Goal: Task Accomplishment & Management: Complete application form

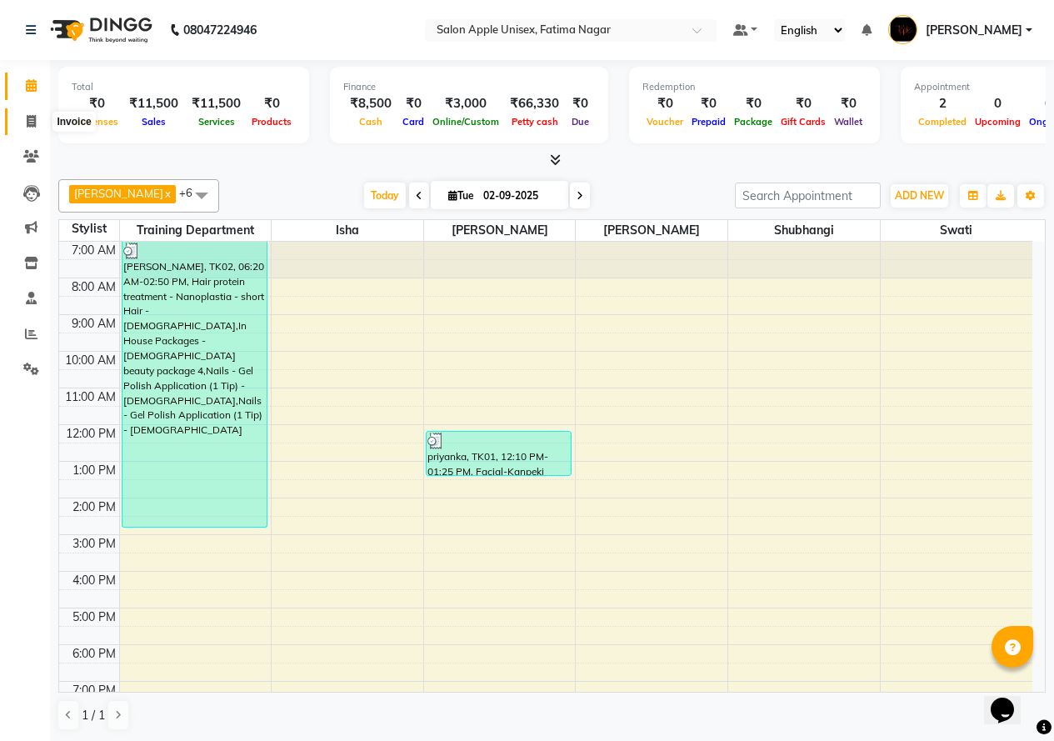
click at [31, 123] on icon at bounding box center [31, 121] width 9 height 13
select select "118"
select select "service"
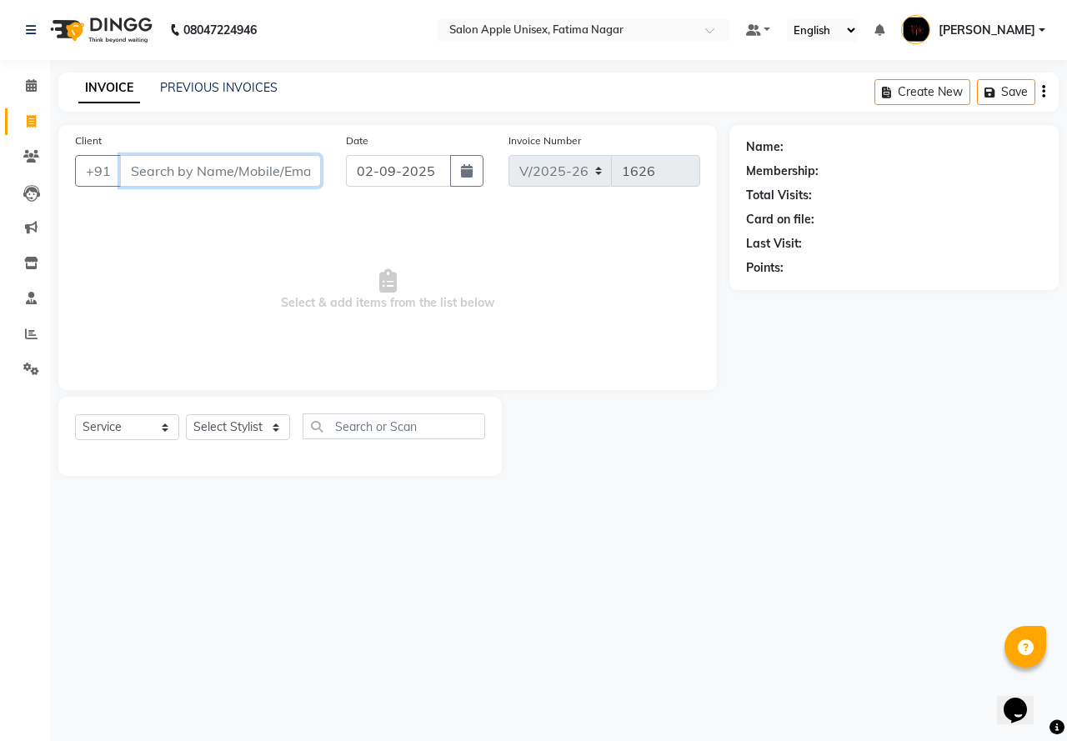
click at [161, 170] on input "Client" at bounding box center [220, 171] width 201 height 32
type input "956137"
click at [275, 171] on span "Add Client" at bounding box center [278, 171] width 66 height 17
select select "22"
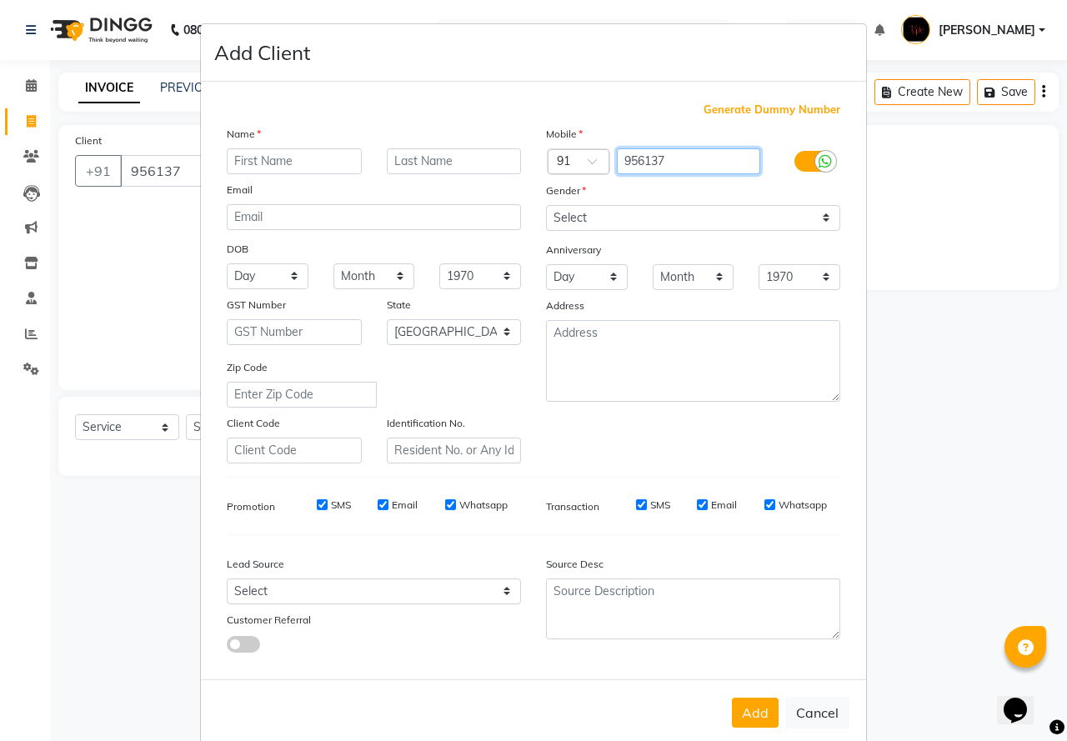
click at [676, 159] on input "956137" at bounding box center [689, 161] width 144 height 26
type input "9561373512"
click at [243, 166] on input "text" at bounding box center [294, 161] width 135 height 26
type input "priya"
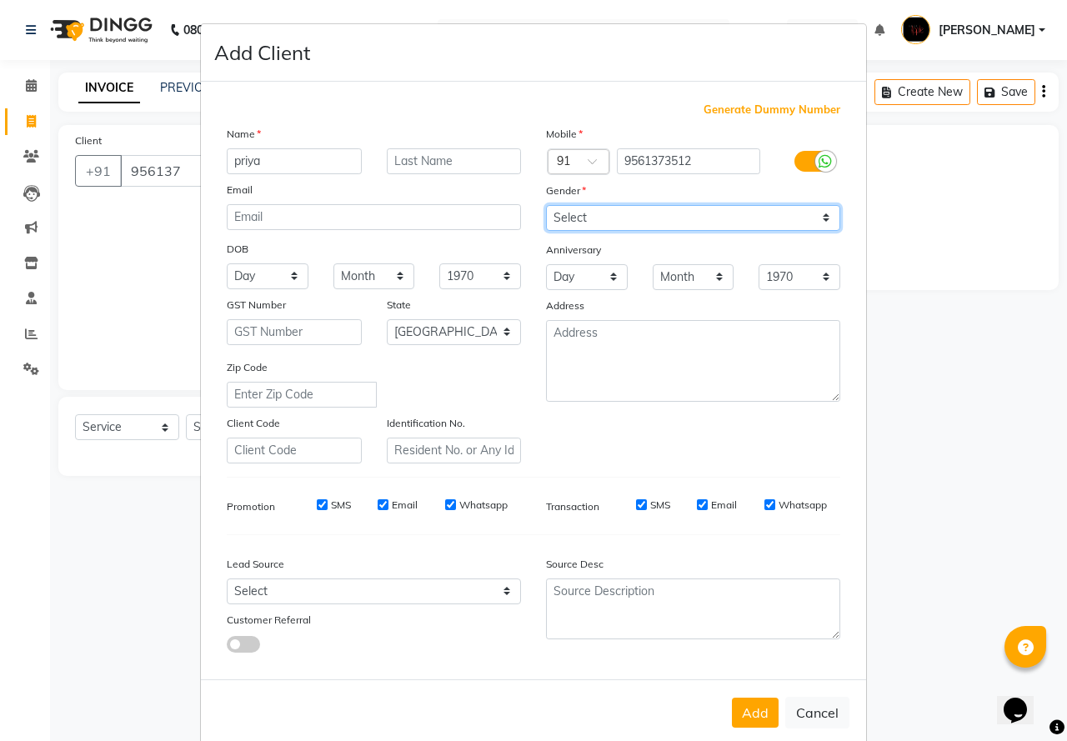
drag, startPoint x: 613, startPoint y: 218, endPoint x: 614, endPoint y: 228, distance: 10.0
click at [613, 218] on select "Select [DEMOGRAPHIC_DATA] [DEMOGRAPHIC_DATA] Other Prefer Not To Say" at bounding box center [693, 218] width 294 height 26
select select "[DEMOGRAPHIC_DATA]"
click at [546, 205] on select "Select [DEMOGRAPHIC_DATA] [DEMOGRAPHIC_DATA] Other Prefer Not To Say" at bounding box center [693, 218] width 294 height 26
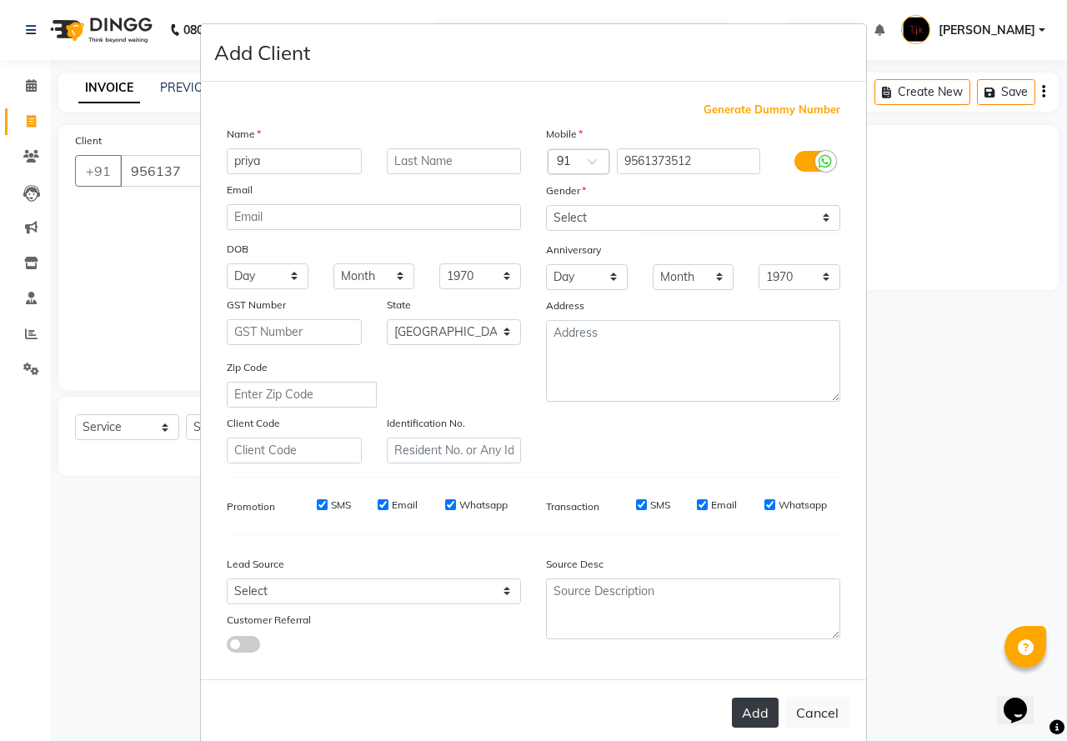
click at [757, 712] on button "Add" at bounding box center [755, 713] width 47 height 30
type input "9561373512"
select select
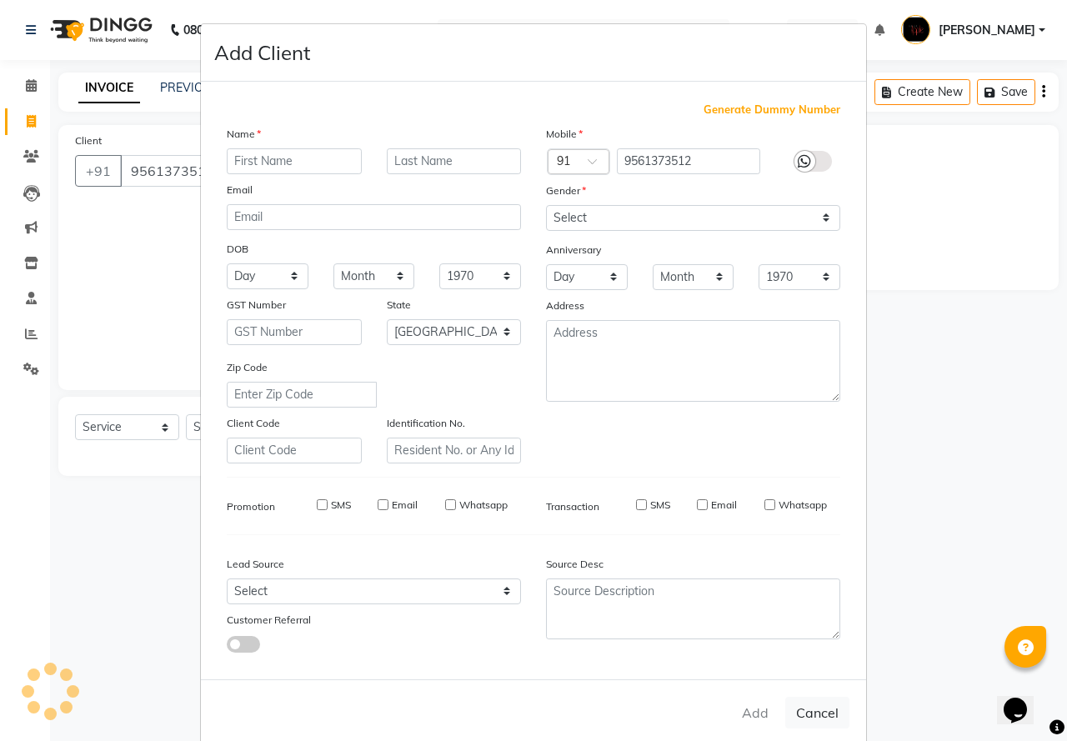
select select "null"
select select
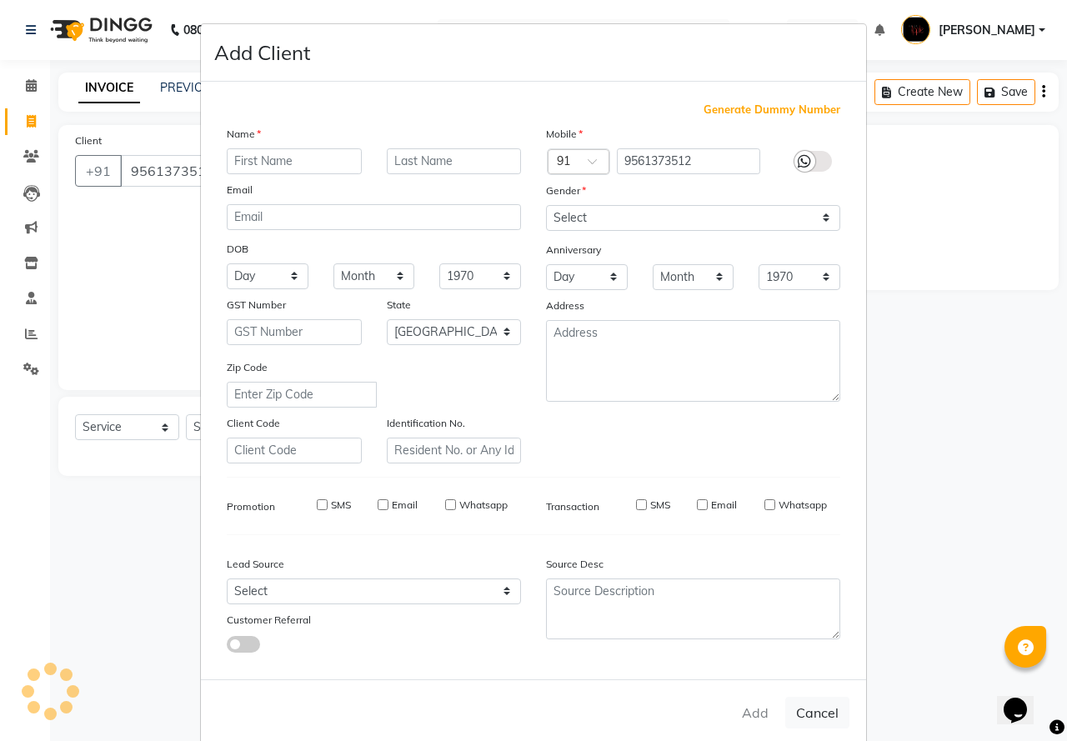
checkbox input "false"
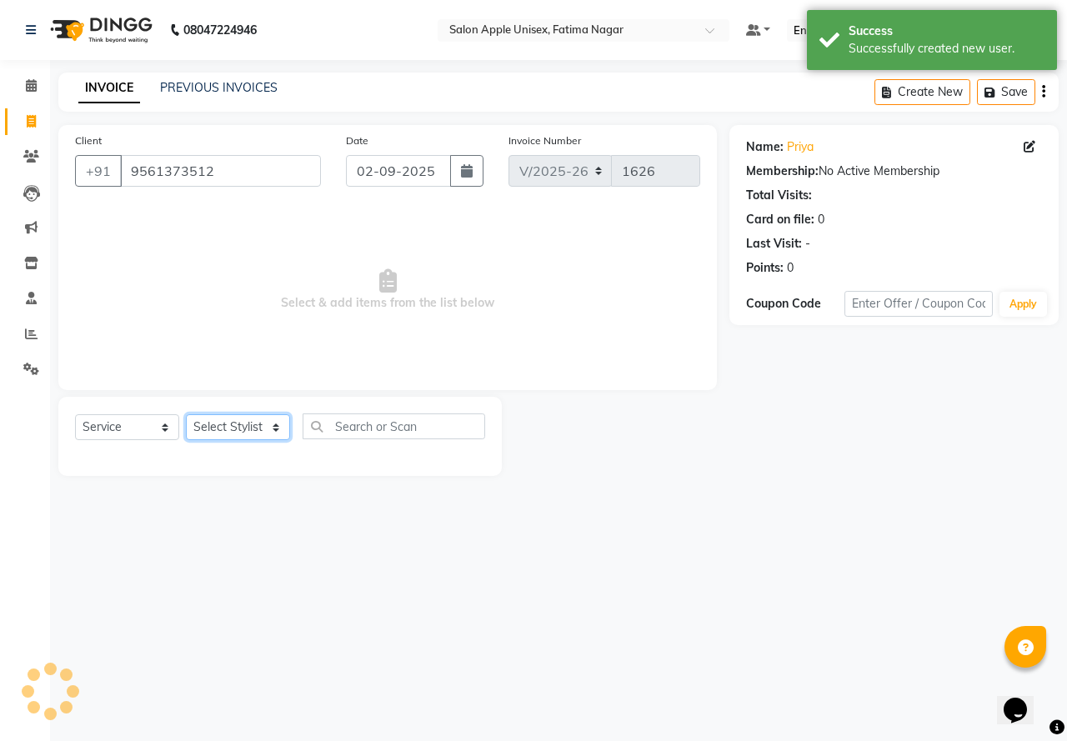
drag, startPoint x: 228, startPoint y: 424, endPoint x: 232, endPoint y: 437, distance: 12.9
click at [228, 424] on select "Select Stylist [PERSON_NAME] [PERSON_NAME] [PERSON_NAME] [PERSON_NAME] Training…" at bounding box center [238, 427] width 104 height 26
select select "11051"
click at [186, 414] on select "Select Stylist [PERSON_NAME] [PERSON_NAME] [PERSON_NAME] [PERSON_NAME] Training…" at bounding box center [238, 427] width 104 height 26
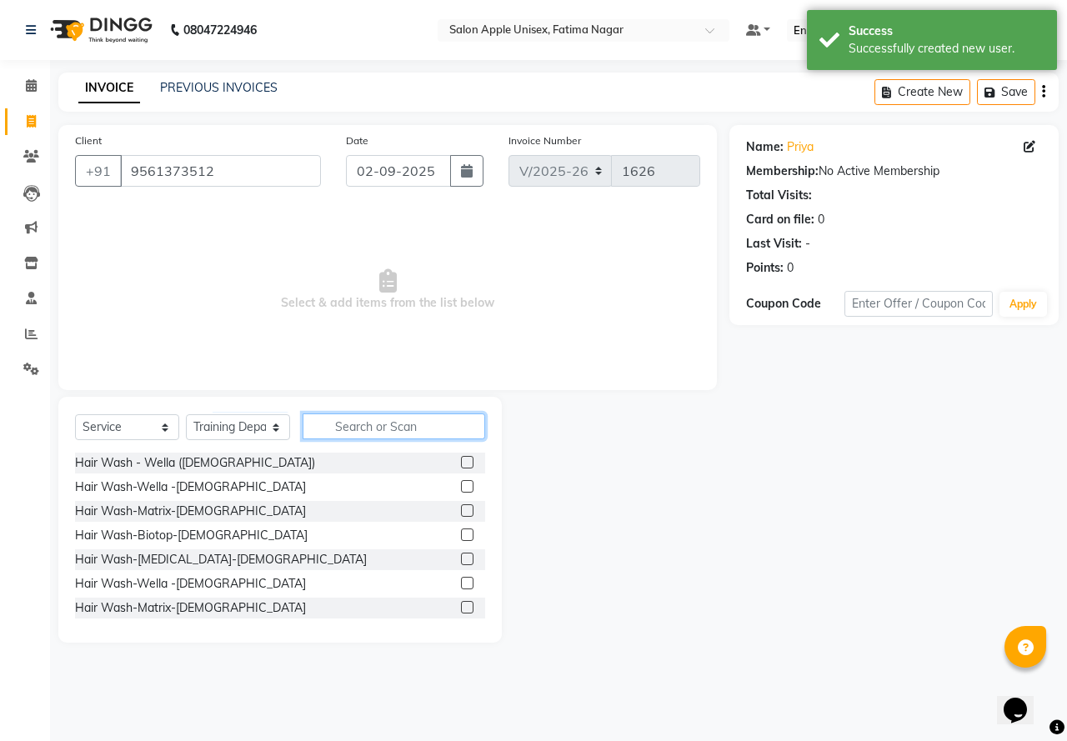
click at [333, 434] on input "text" at bounding box center [394, 426] width 183 height 26
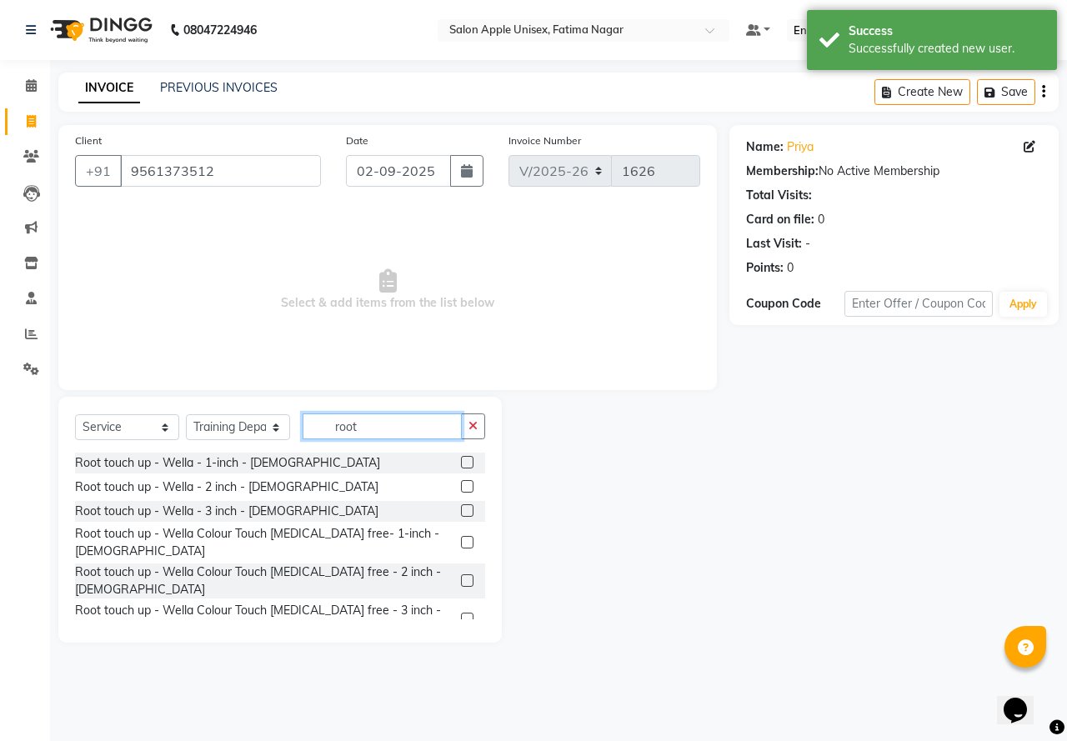
type input "root"
click at [467, 574] on label at bounding box center [467, 580] width 13 height 13
click at [467, 576] on input "checkbox" at bounding box center [466, 581] width 11 height 11
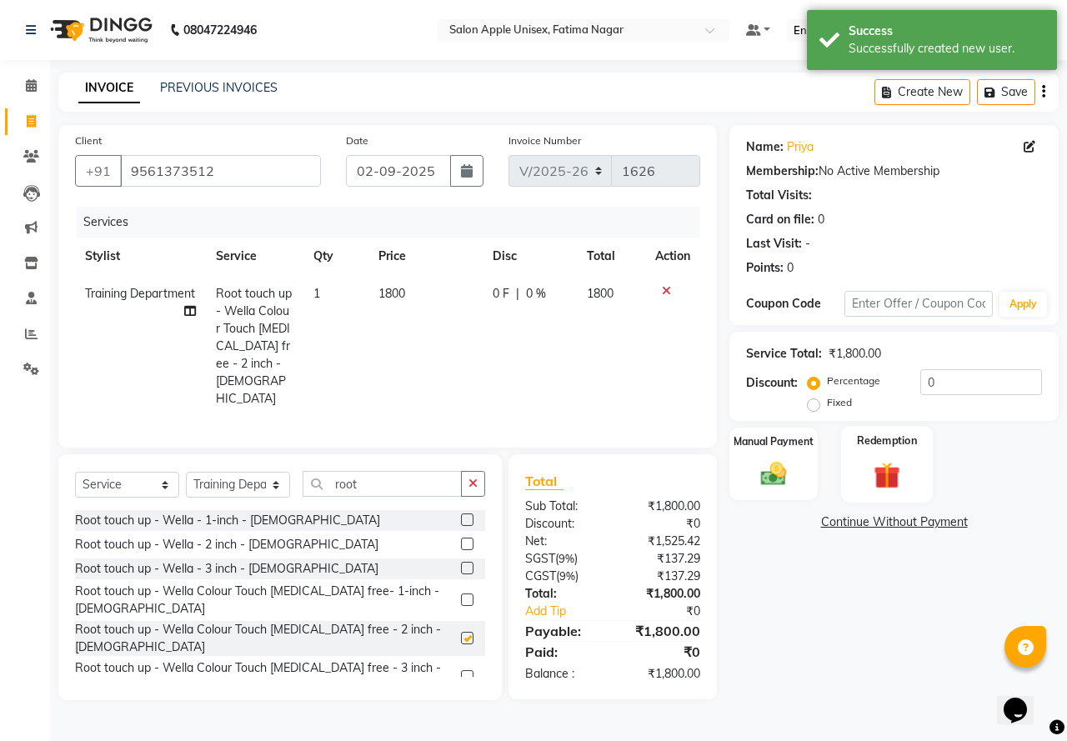
checkbox input "false"
click at [769, 464] on img at bounding box center [773, 473] width 43 height 31
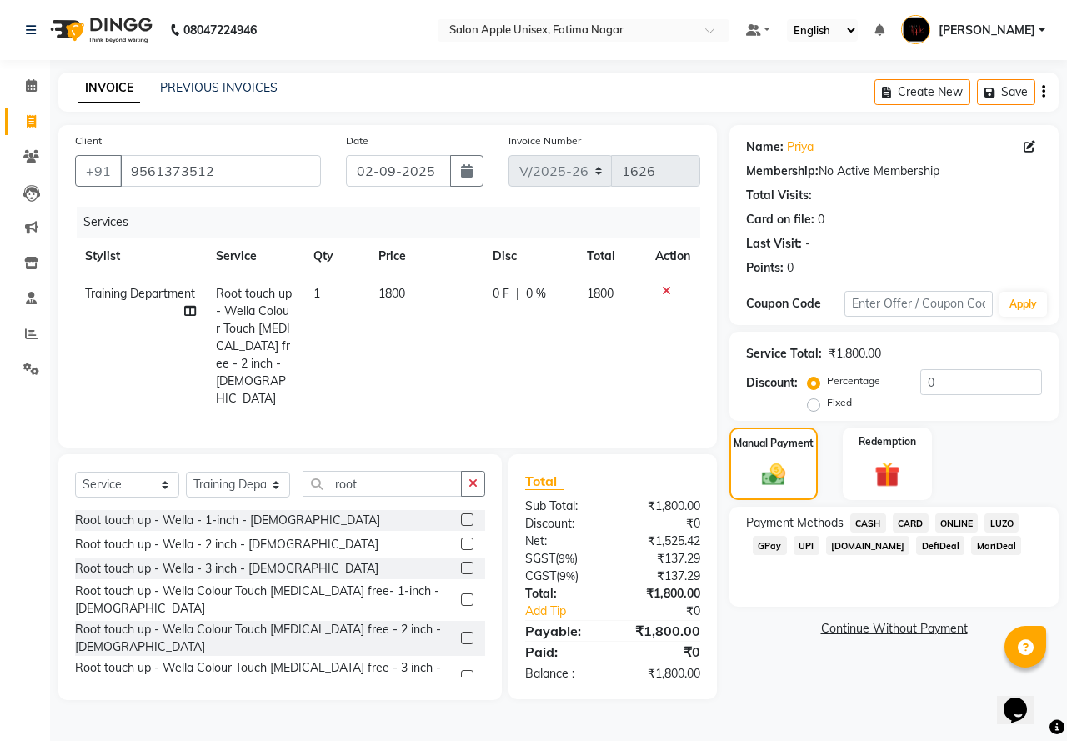
click at [958, 521] on span "ONLINE" at bounding box center [956, 522] width 43 height 19
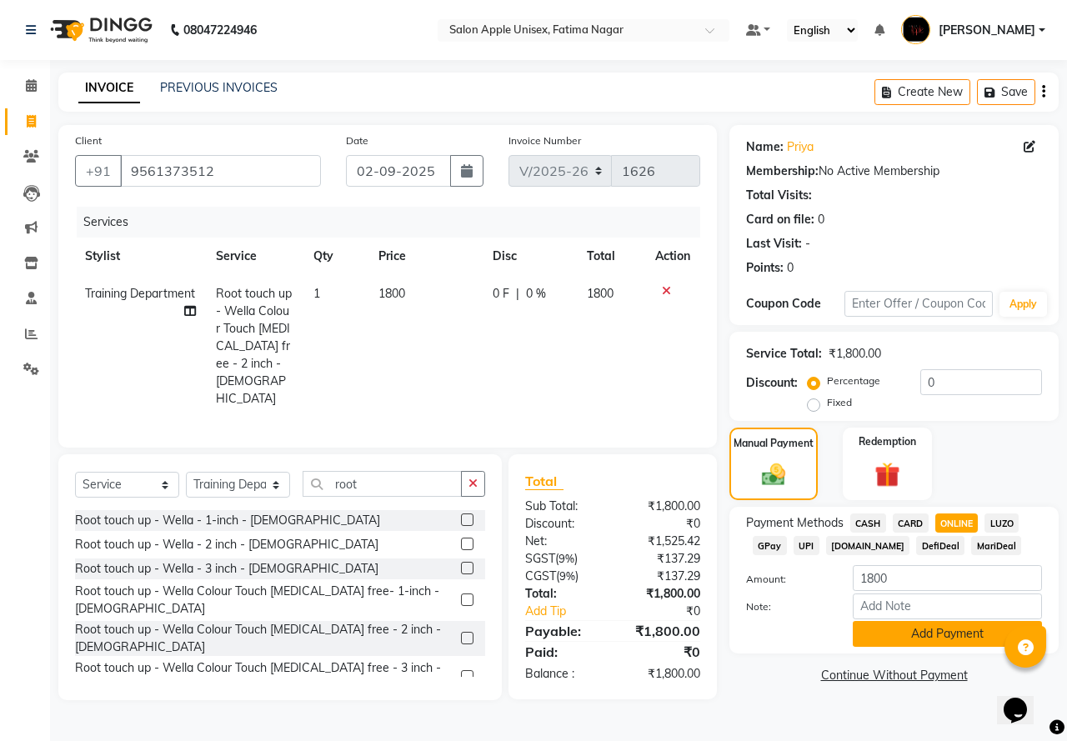
click at [930, 637] on button "Add Payment" at bounding box center [947, 634] width 189 height 26
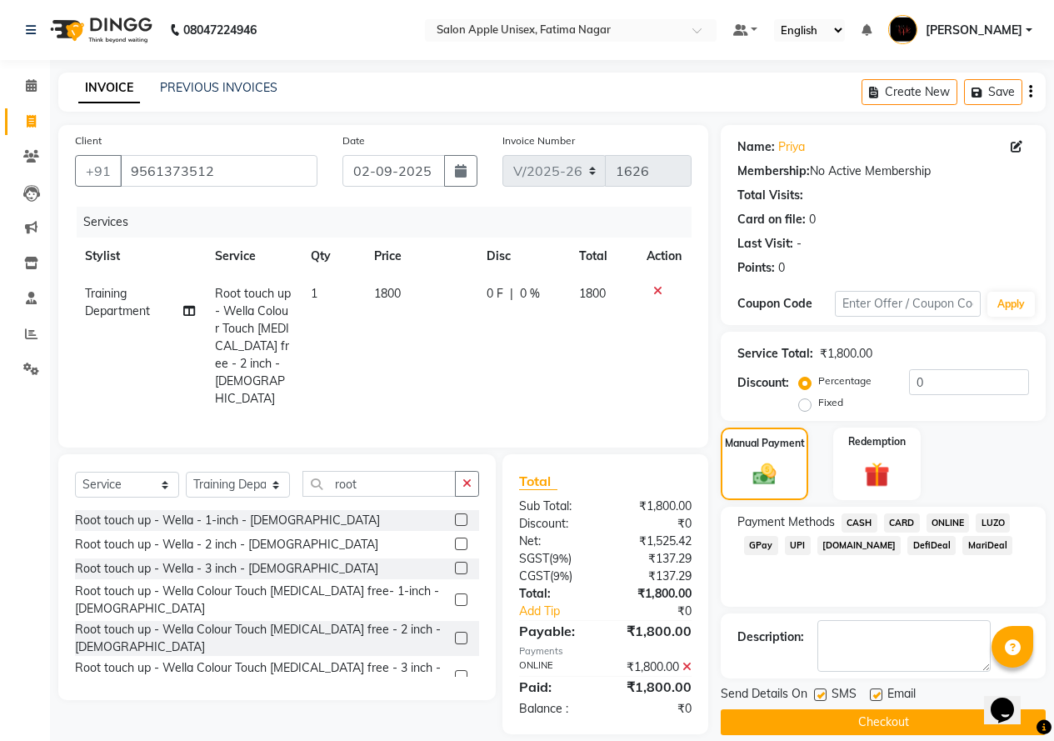
click at [893, 724] on button "Checkout" at bounding box center [883, 722] width 325 height 26
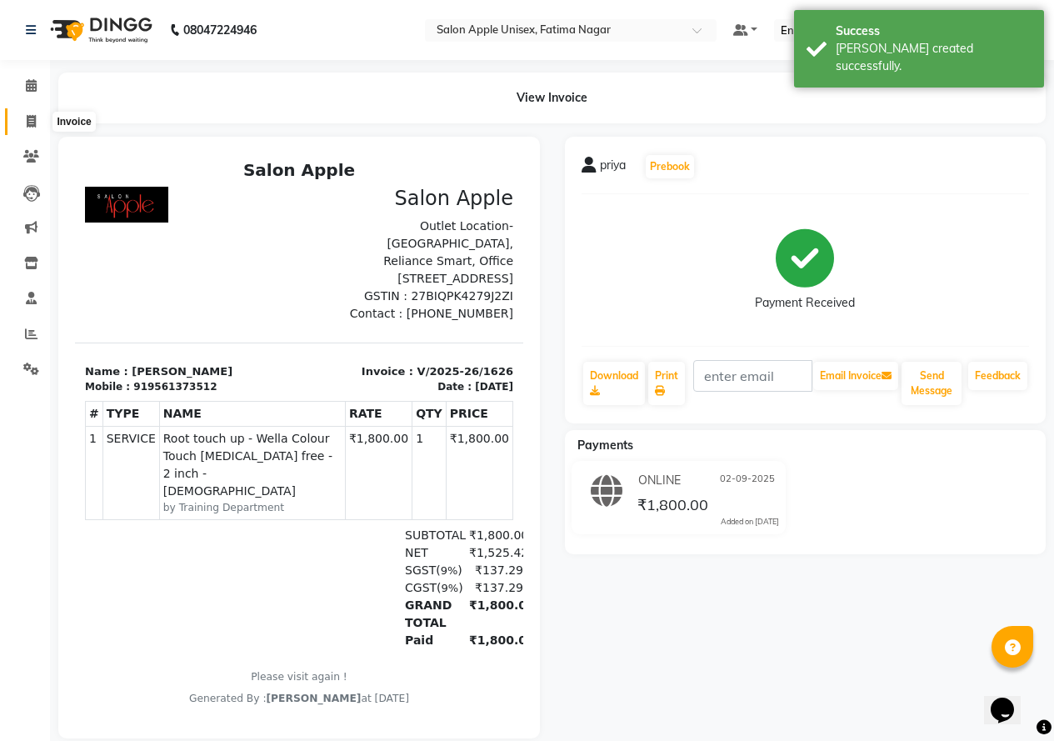
click at [30, 124] on icon at bounding box center [31, 121] width 9 height 13
select select "service"
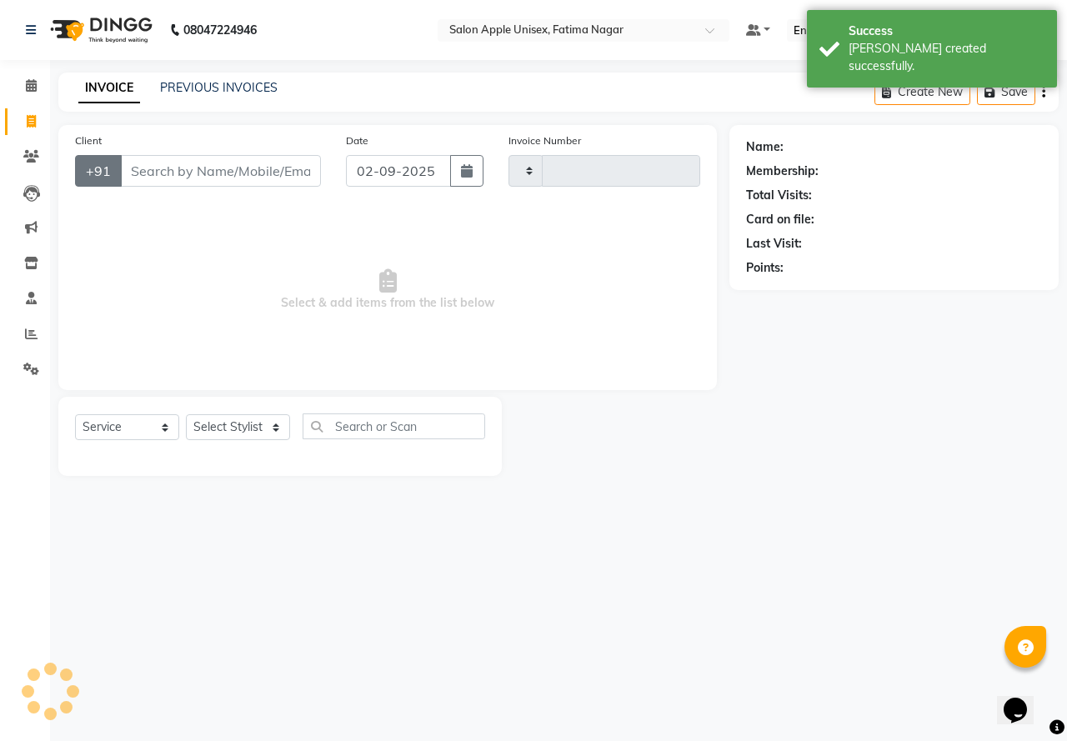
type input "1627"
select select "118"
click at [158, 178] on input "Client" at bounding box center [220, 171] width 201 height 32
click at [151, 173] on input "Client" at bounding box center [220, 171] width 201 height 32
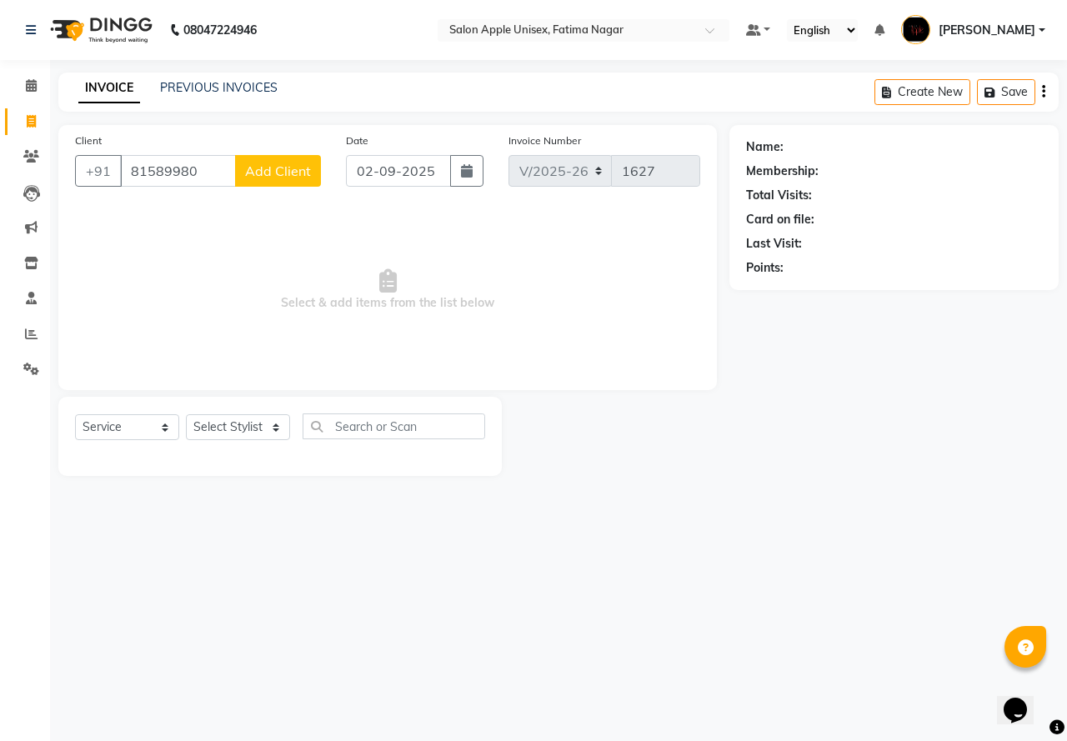
type input "81589980"
click at [272, 190] on div "Client [PHONE_NUMBER] Add Client" at bounding box center [198, 166] width 271 height 68
click at [278, 176] on span "Add Client" at bounding box center [278, 171] width 66 height 17
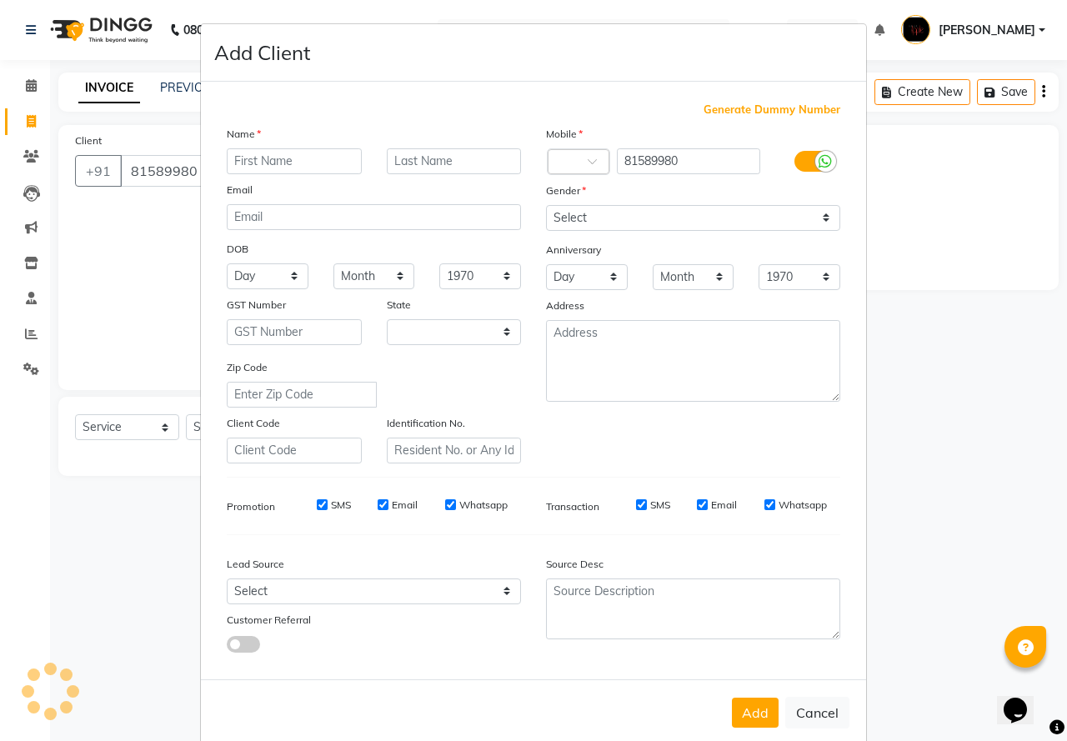
select select "22"
click at [687, 156] on input "81589980" at bounding box center [689, 161] width 144 height 26
type input "8158998028"
click at [251, 151] on input "text" at bounding box center [294, 161] width 135 height 26
type input "[PERSON_NAME]"
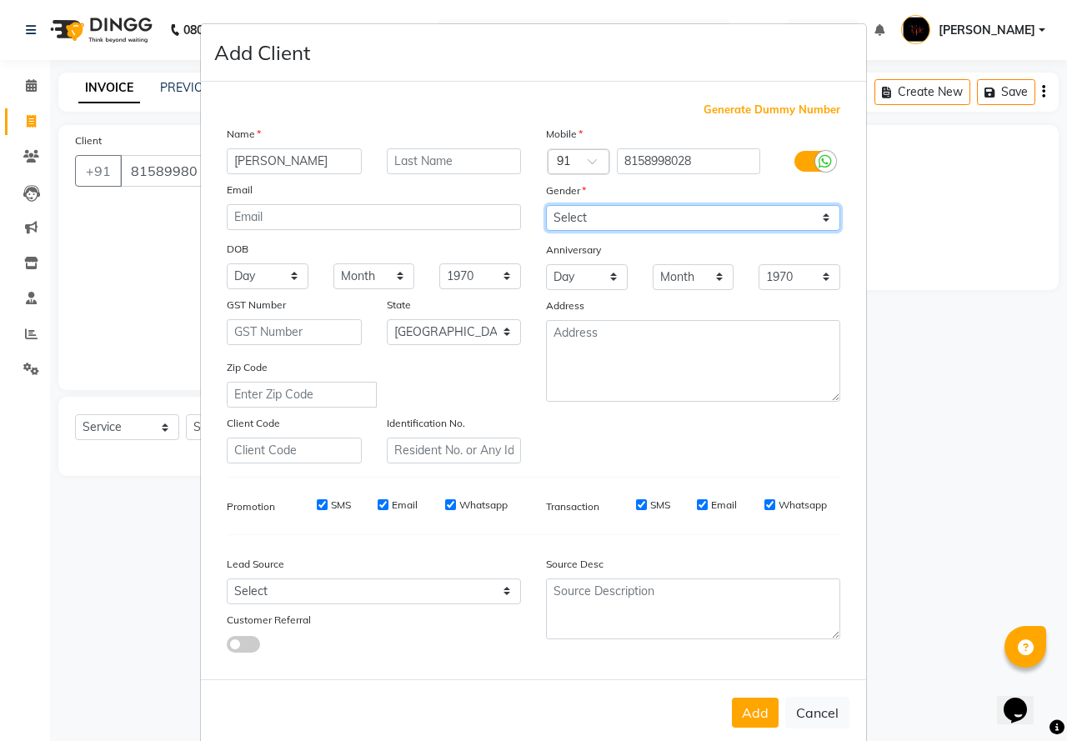
click at [558, 212] on select "Select [DEMOGRAPHIC_DATA] [DEMOGRAPHIC_DATA] Other Prefer Not To Say" at bounding box center [693, 218] width 294 height 26
select select "[DEMOGRAPHIC_DATA]"
click at [546, 205] on select "Select [DEMOGRAPHIC_DATA] [DEMOGRAPHIC_DATA] Other Prefer Not To Say" at bounding box center [693, 218] width 294 height 26
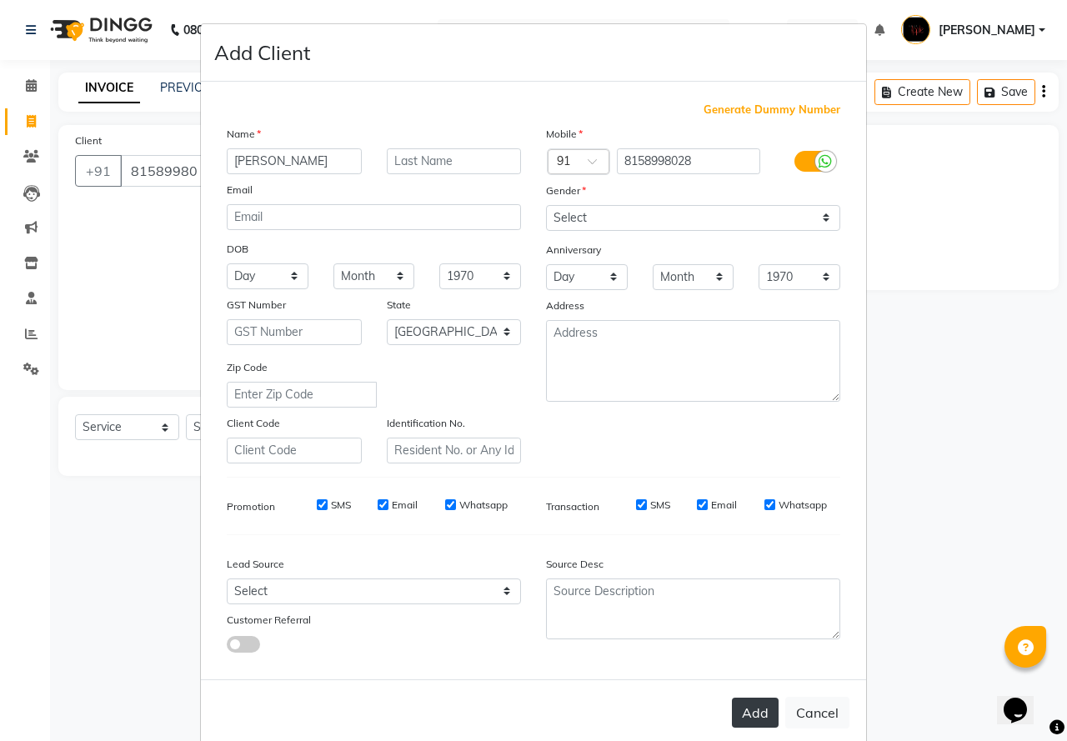
click at [744, 714] on button "Add" at bounding box center [755, 713] width 47 height 30
type input "8158998028"
select select
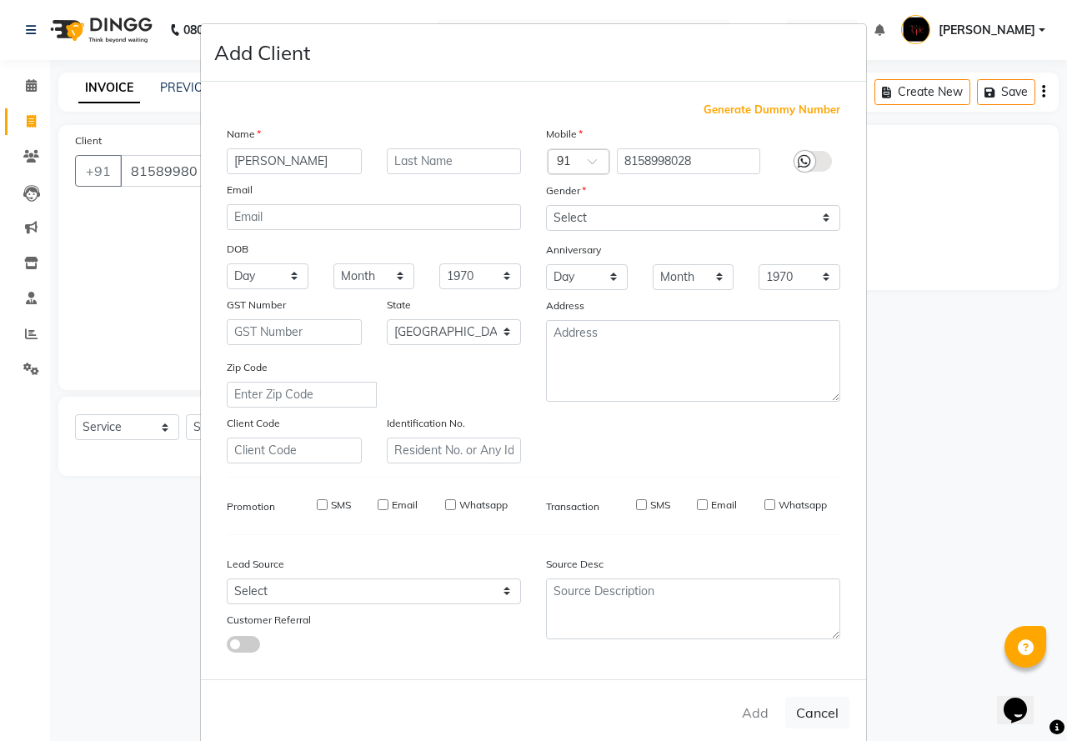
select select "null"
select select
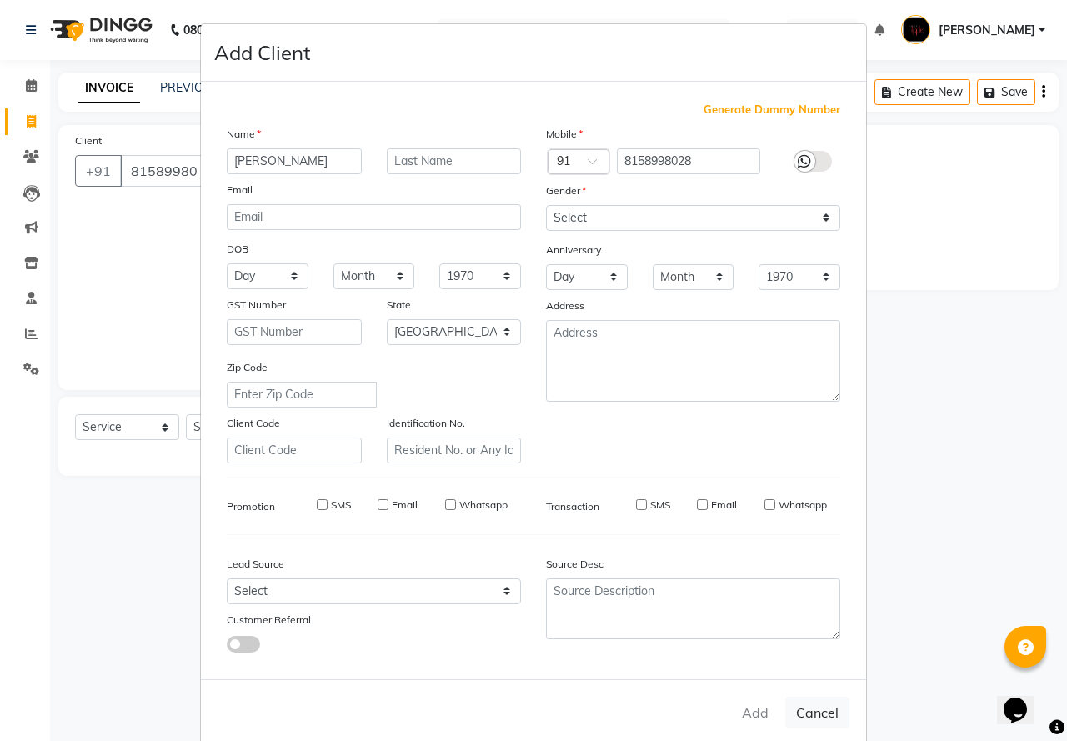
checkbox input "false"
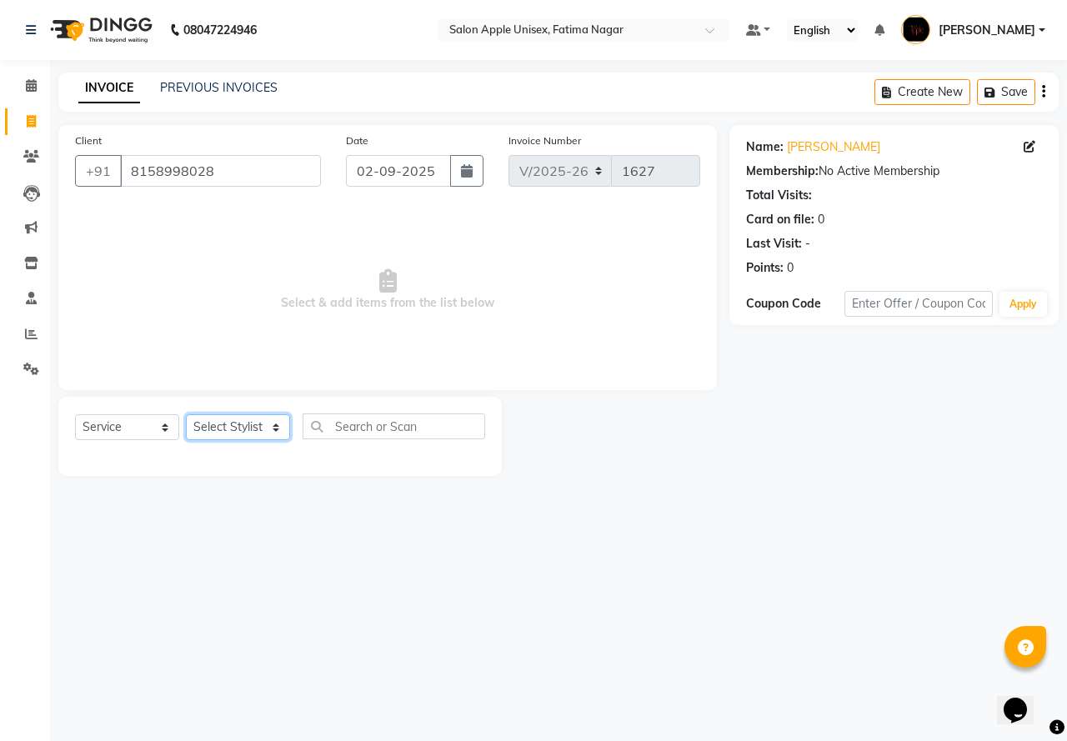
click at [244, 424] on select "Select Stylist [PERSON_NAME] [PERSON_NAME] [PERSON_NAME] [PERSON_NAME] Training…" at bounding box center [238, 427] width 104 height 26
select select "83916"
click at [186, 414] on select "Select Stylist [PERSON_NAME] [PERSON_NAME] [PERSON_NAME] [PERSON_NAME] Training…" at bounding box center [238, 427] width 104 height 26
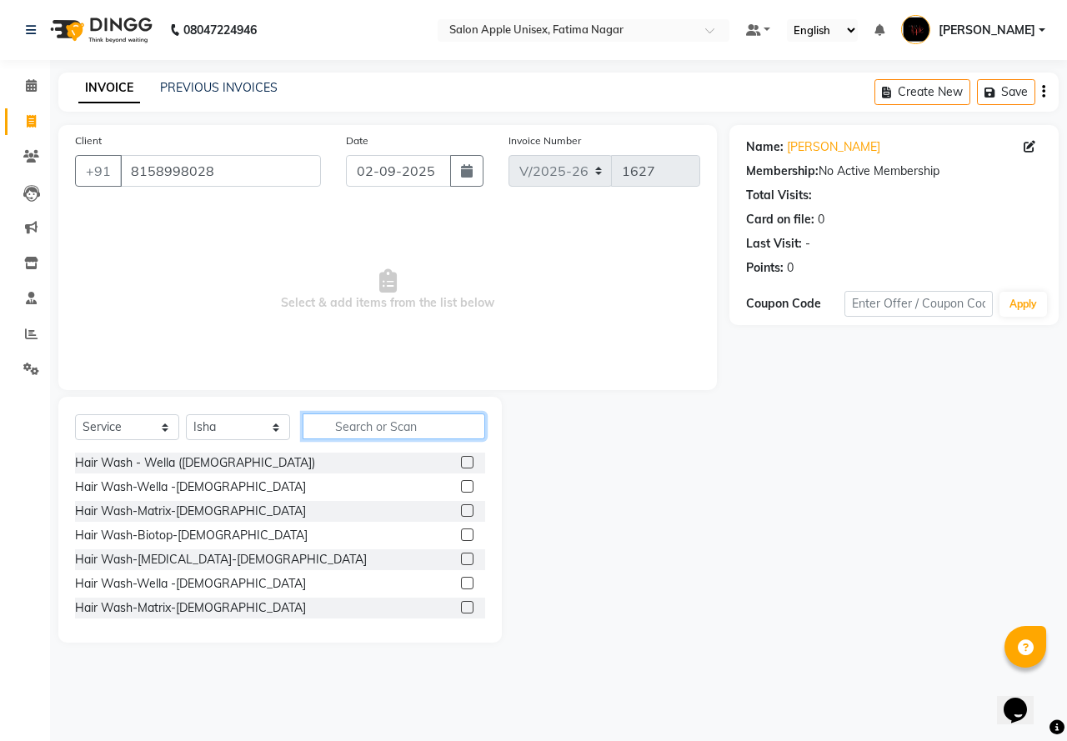
click at [379, 424] on input "text" at bounding box center [394, 426] width 183 height 26
type input "thr"
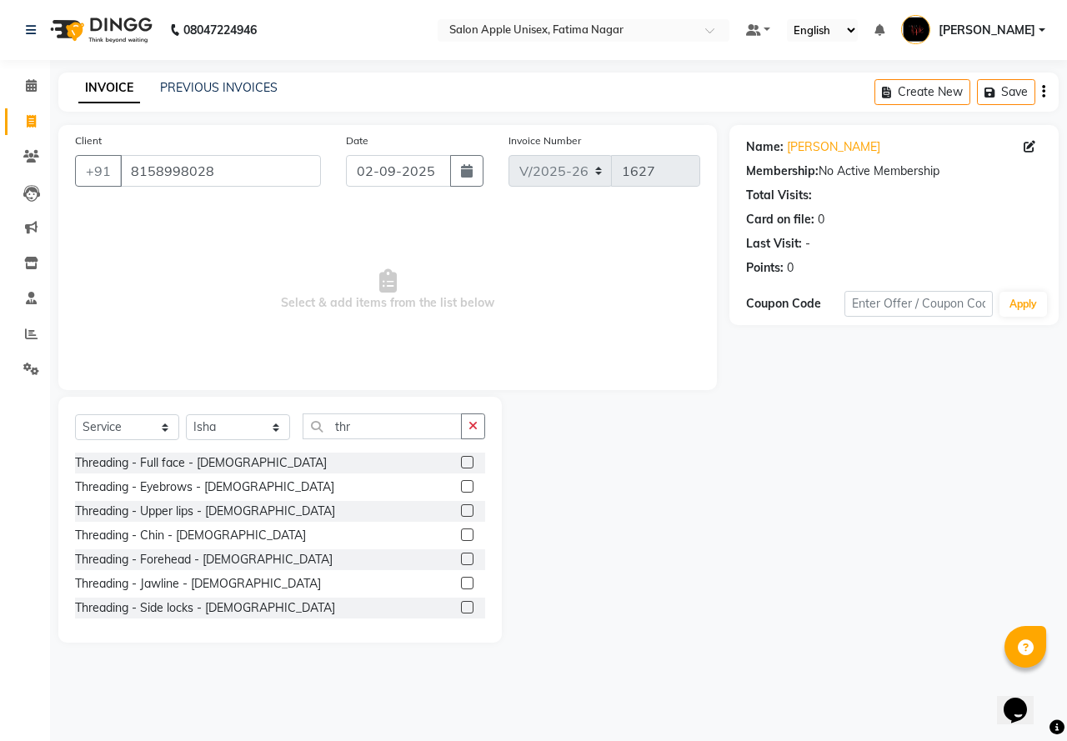
click at [461, 484] on label at bounding box center [467, 486] width 13 height 13
click at [461, 484] on input "checkbox" at bounding box center [466, 487] width 11 height 11
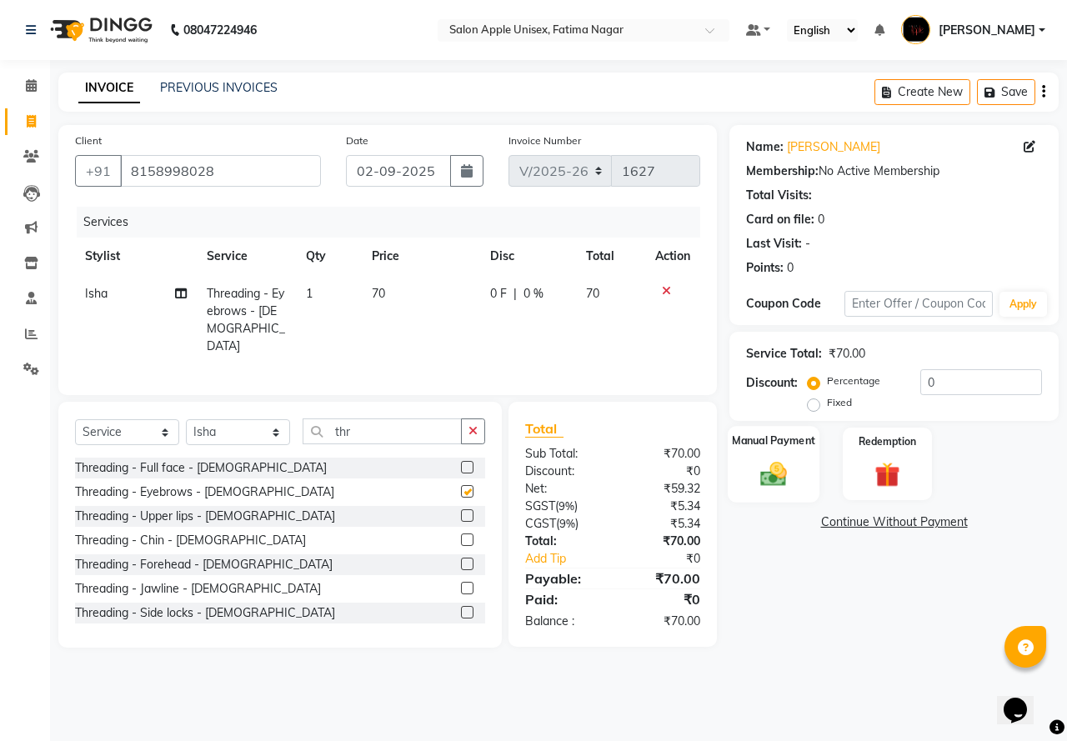
checkbox input "false"
click at [779, 488] on img at bounding box center [773, 473] width 43 height 31
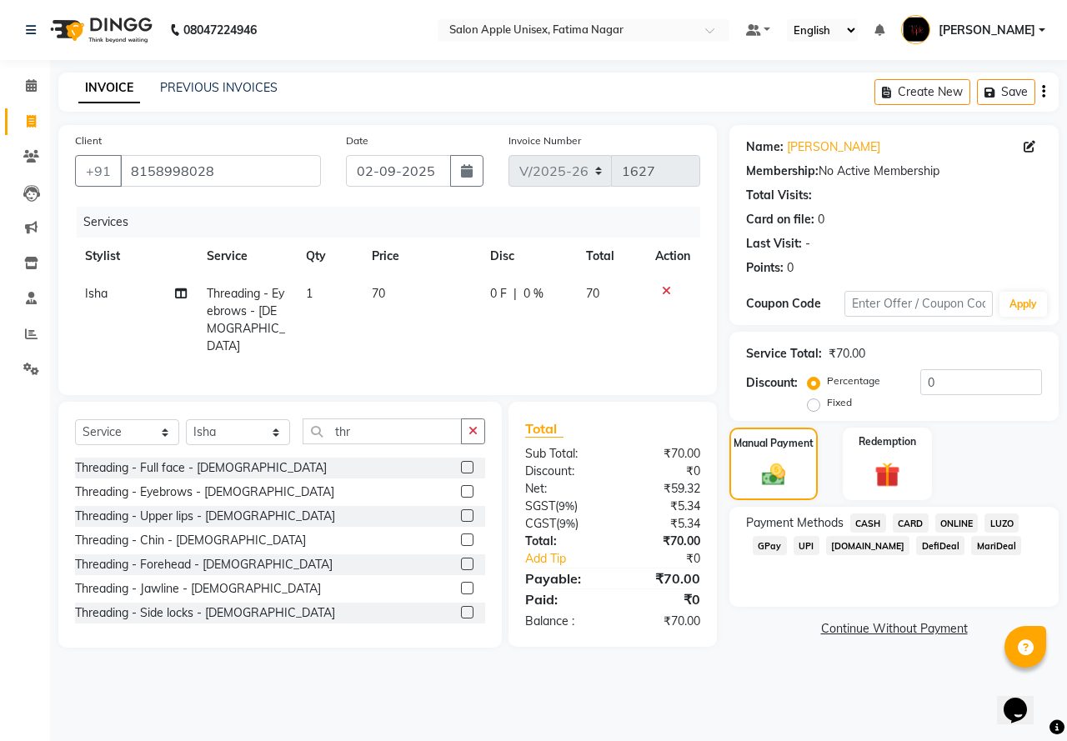
click at [963, 523] on span "ONLINE" at bounding box center [956, 522] width 43 height 19
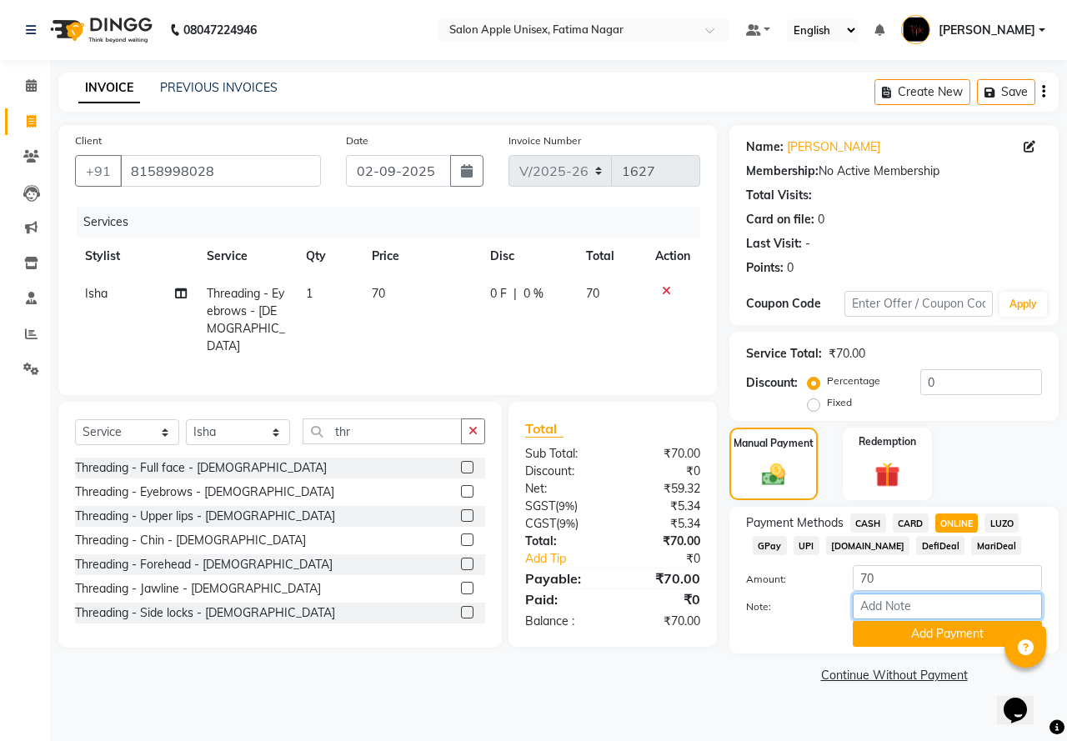
click at [911, 618] on input "Note:" at bounding box center [947, 607] width 189 height 26
click at [904, 633] on button "Add Payment" at bounding box center [947, 634] width 189 height 26
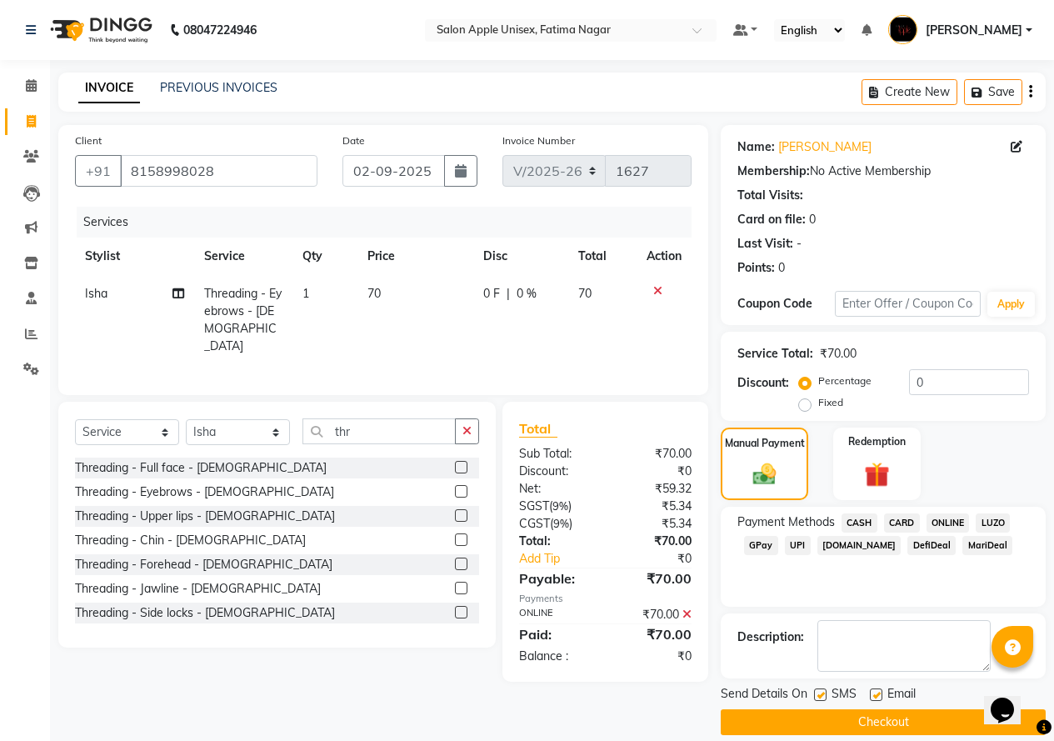
click at [810, 724] on button "Checkout" at bounding box center [883, 722] width 325 height 26
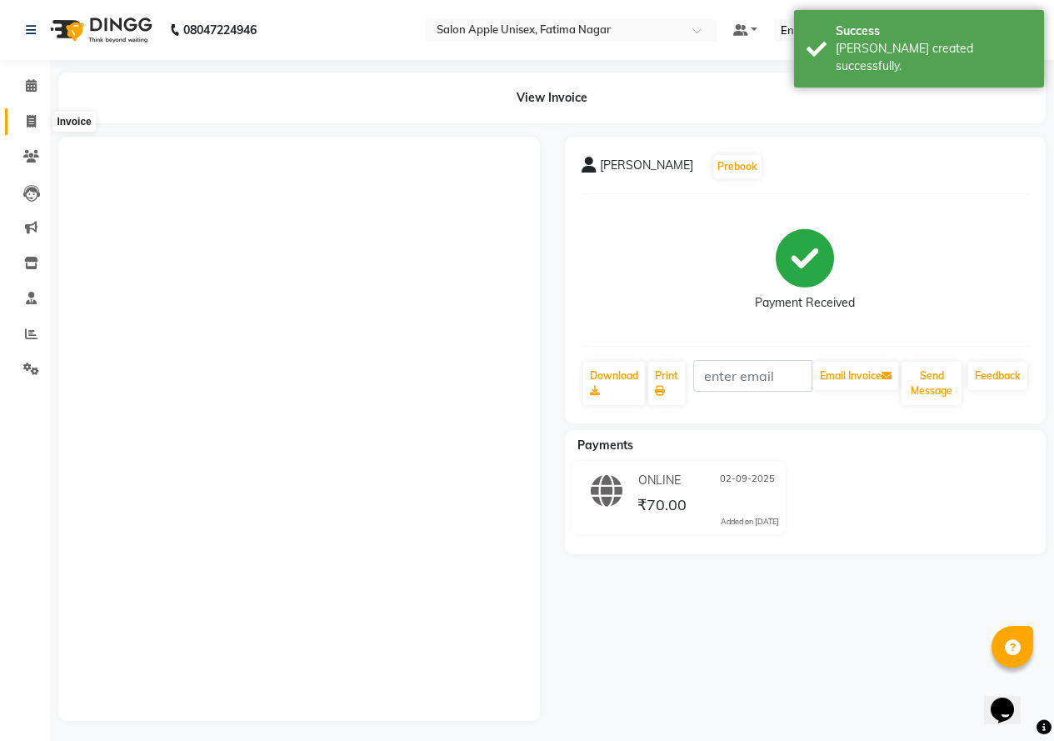
click at [28, 123] on icon at bounding box center [31, 121] width 9 height 13
select select "service"
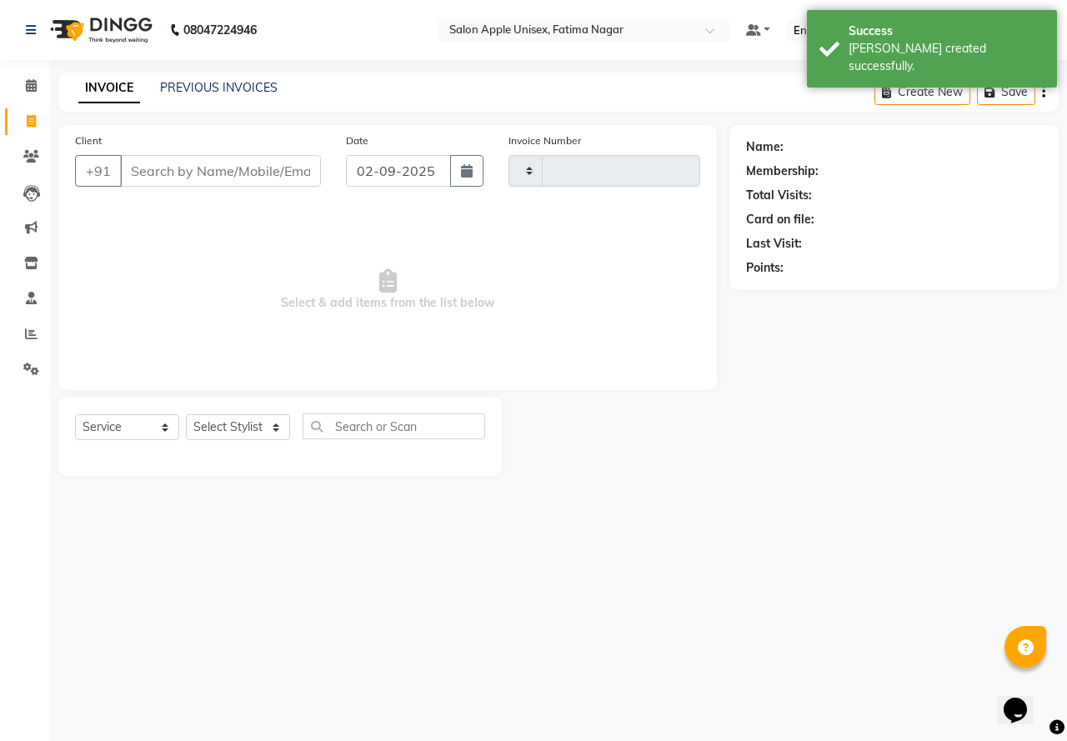
type input "1628"
select select "118"
click at [142, 176] on input "Client" at bounding box center [220, 171] width 201 height 32
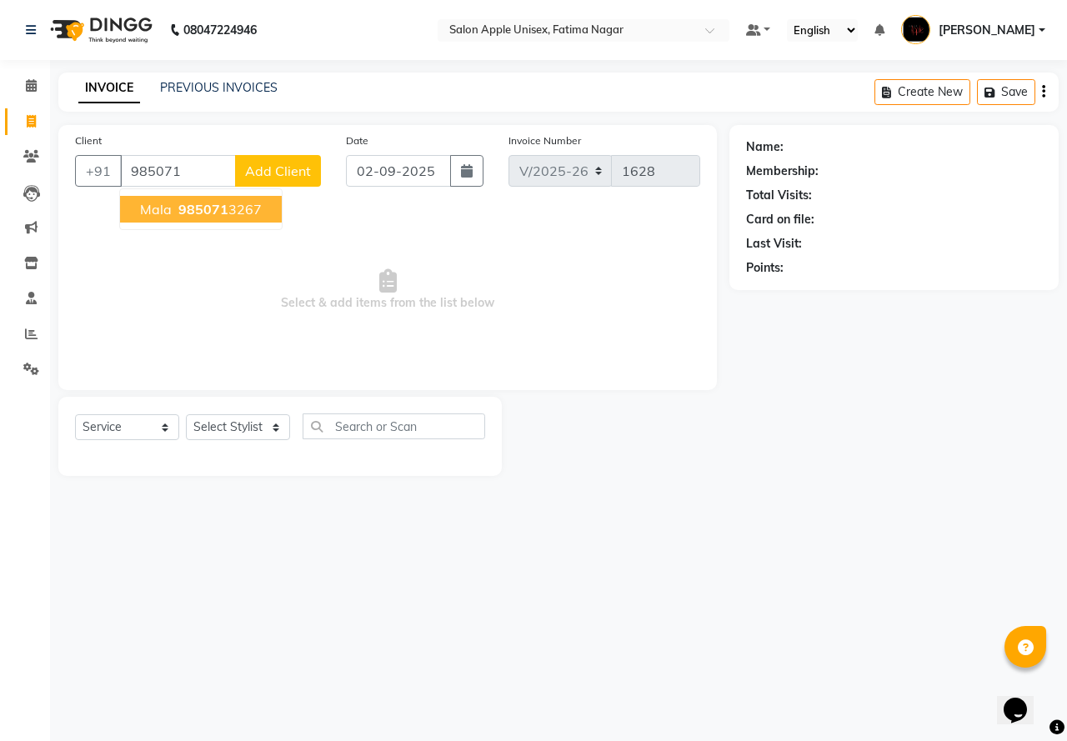
click at [169, 208] on button "mala 985071 3267" at bounding box center [201, 209] width 162 height 27
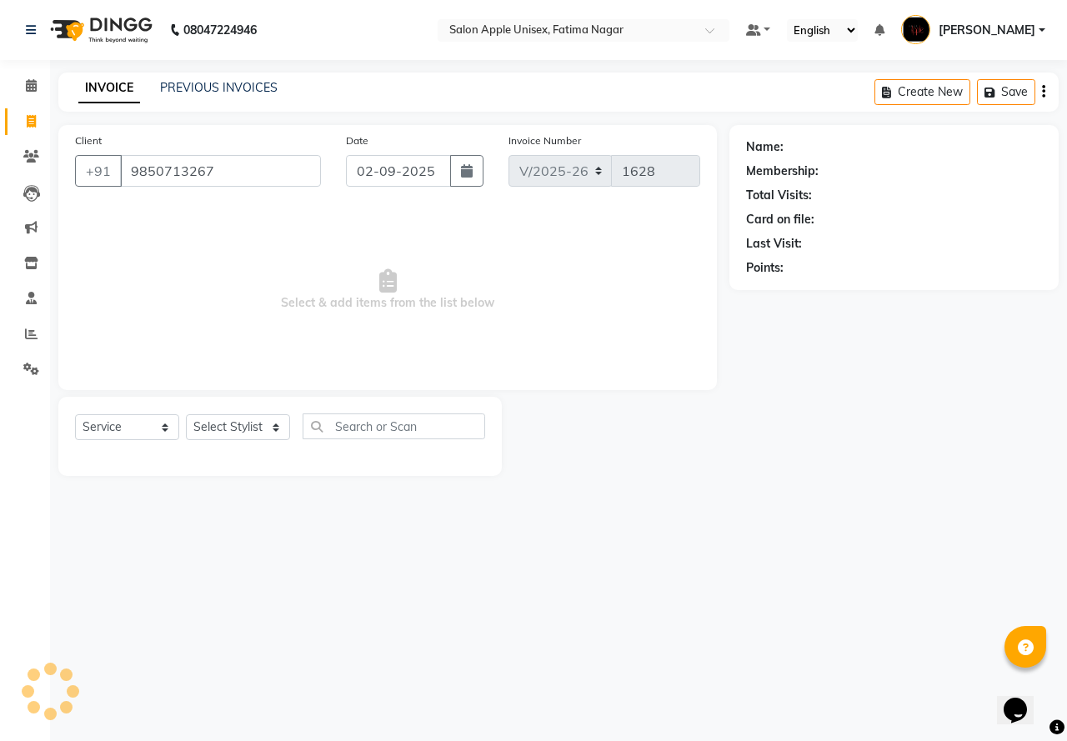
type input "9850713267"
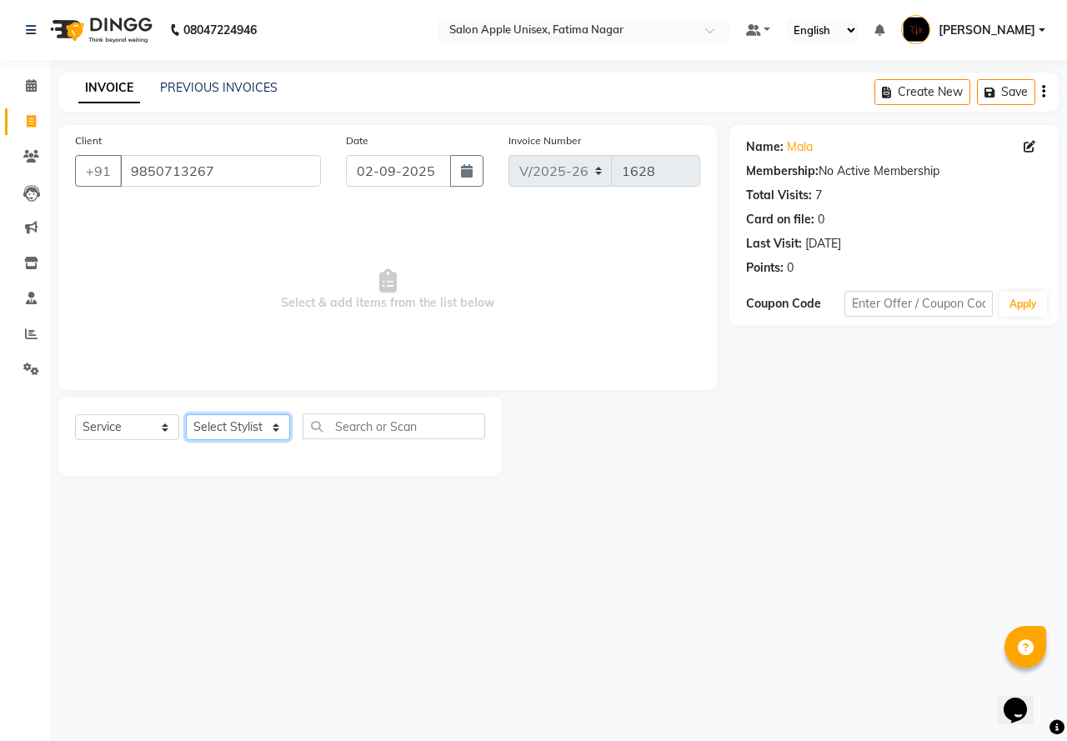
click at [226, 420] on select "Select Stylist [PERSON_NAME] [PERSON_NAME] [PERSON_NAME] [PERSON_NAME] Training…" at bounding box center [238, 427] width 104 height 26
select select "83916"
click at [186, 414] on select "Select Stylist [PERSON_NAME] [PERSON_NAME] [PERSON_NAME] [PERSON_NAME] Training…" at bounding box center [238, 427] width 104 height 26
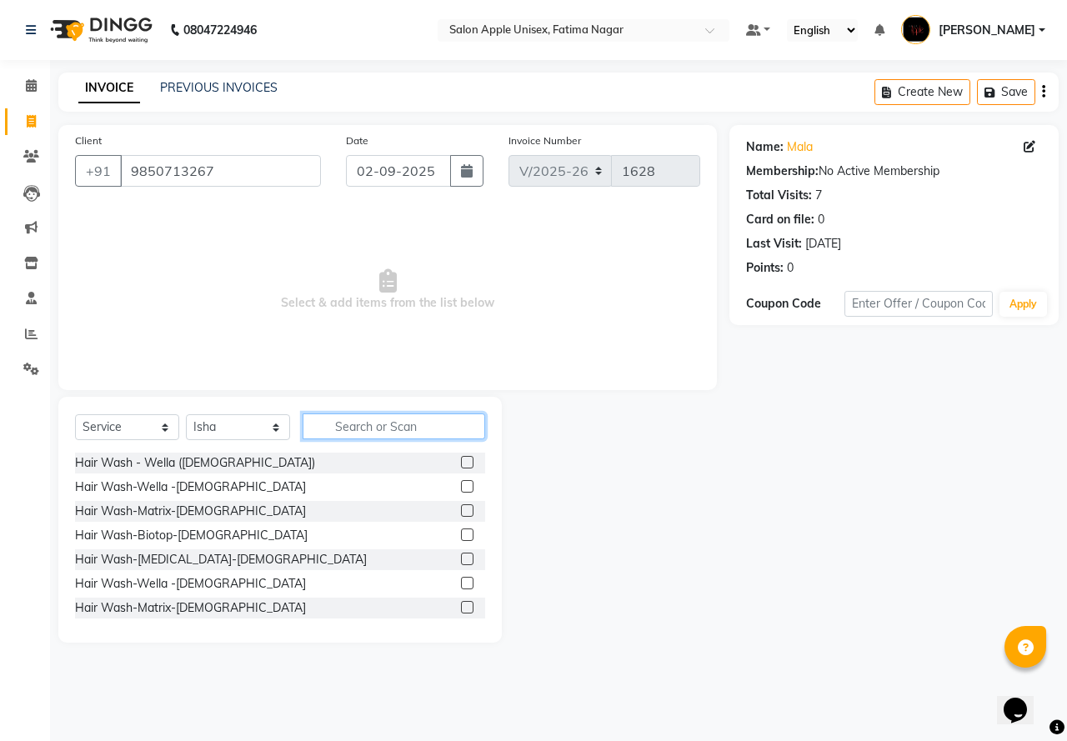
click at [329, 433] on input "text" at bounding box center [394, 426] width 183 height 26
type input "thr"
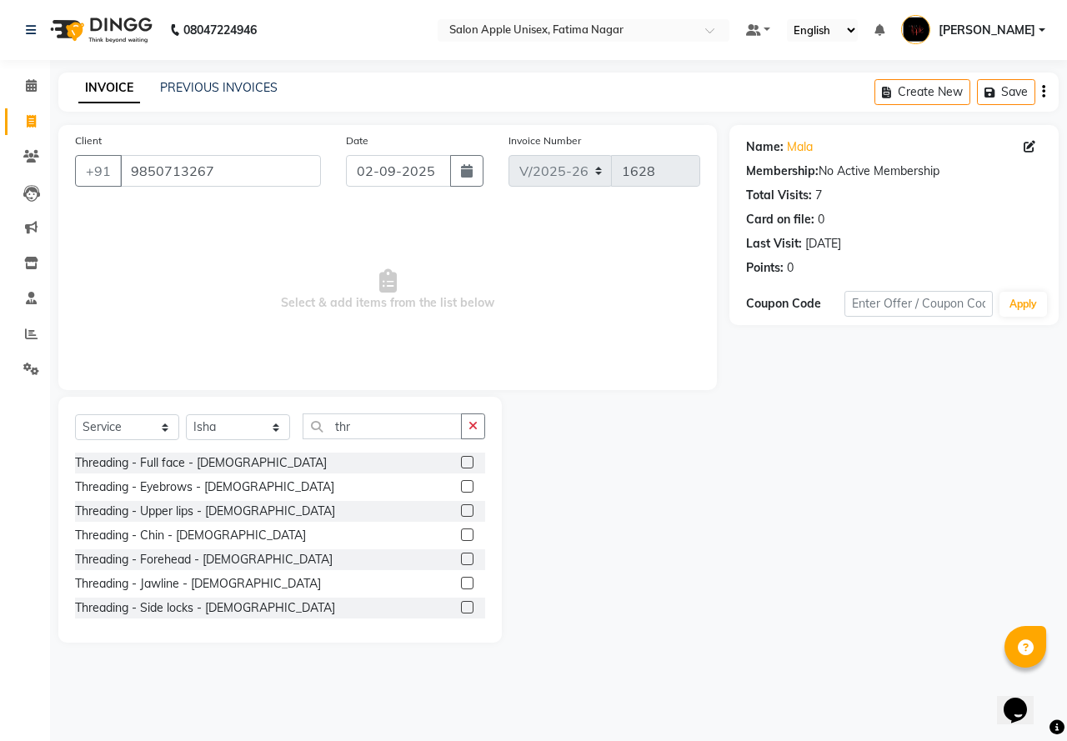
click at [461, 485] on label at bounding box center [467, 486] width 13 height 13
click at [461, 485] on input "checkbox" at bounding box center [466, 487] width 11 height 11
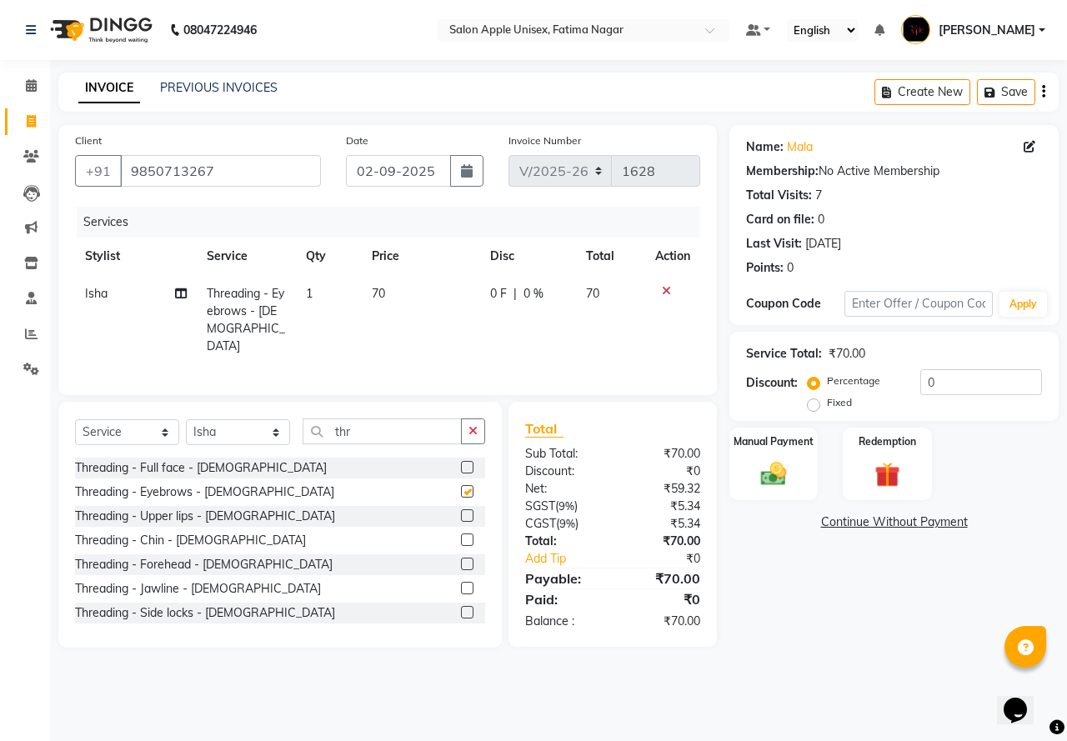
checkbox input "false"
click at [461, 511] on label at bounding box center [467, 515] width 13 height 13
click at [461, 511] on input "checkbox" at bounding box center [466, 516] width 11 height 11
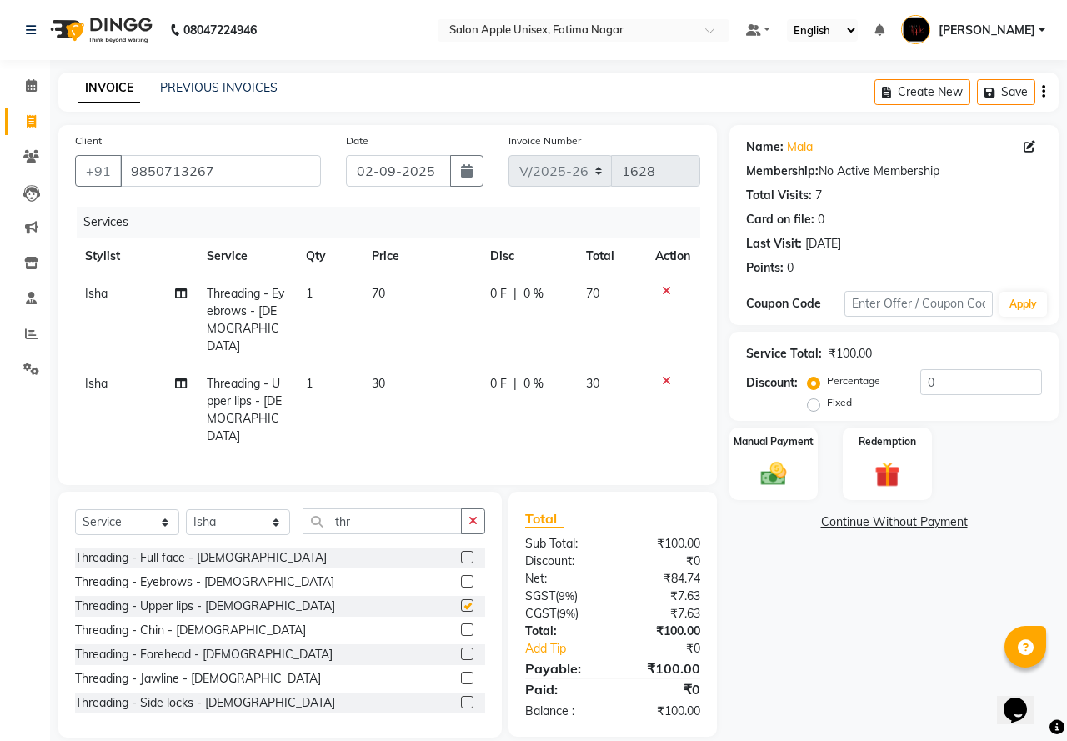
checkbox input "false"
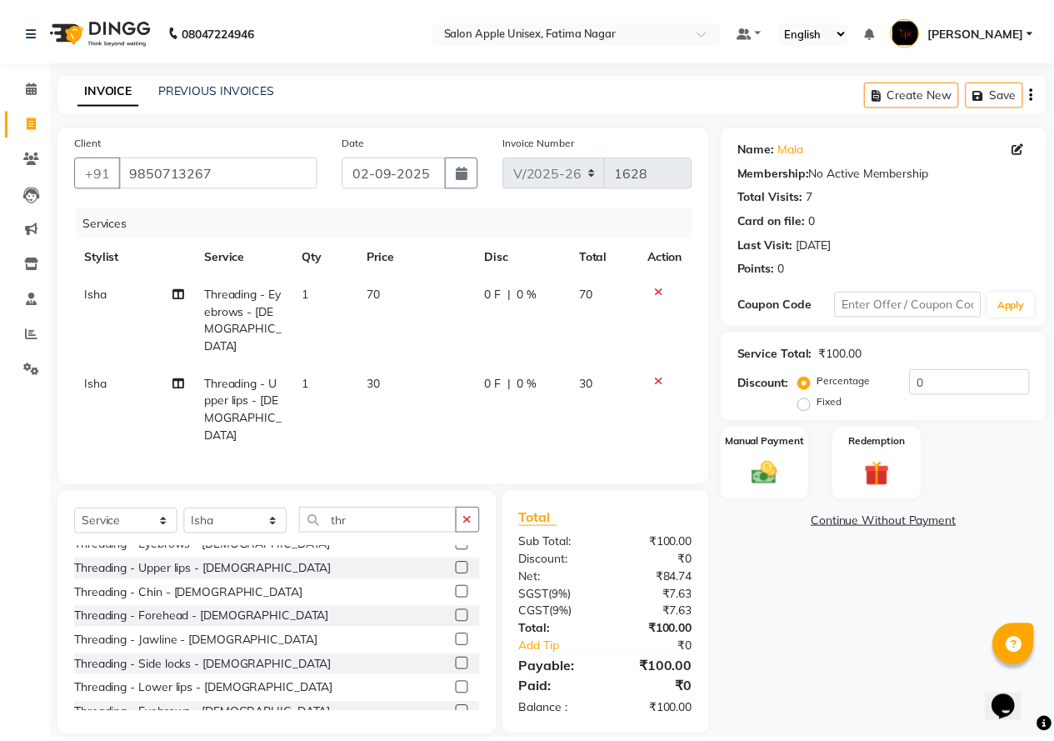
scroll to position [51, 0]
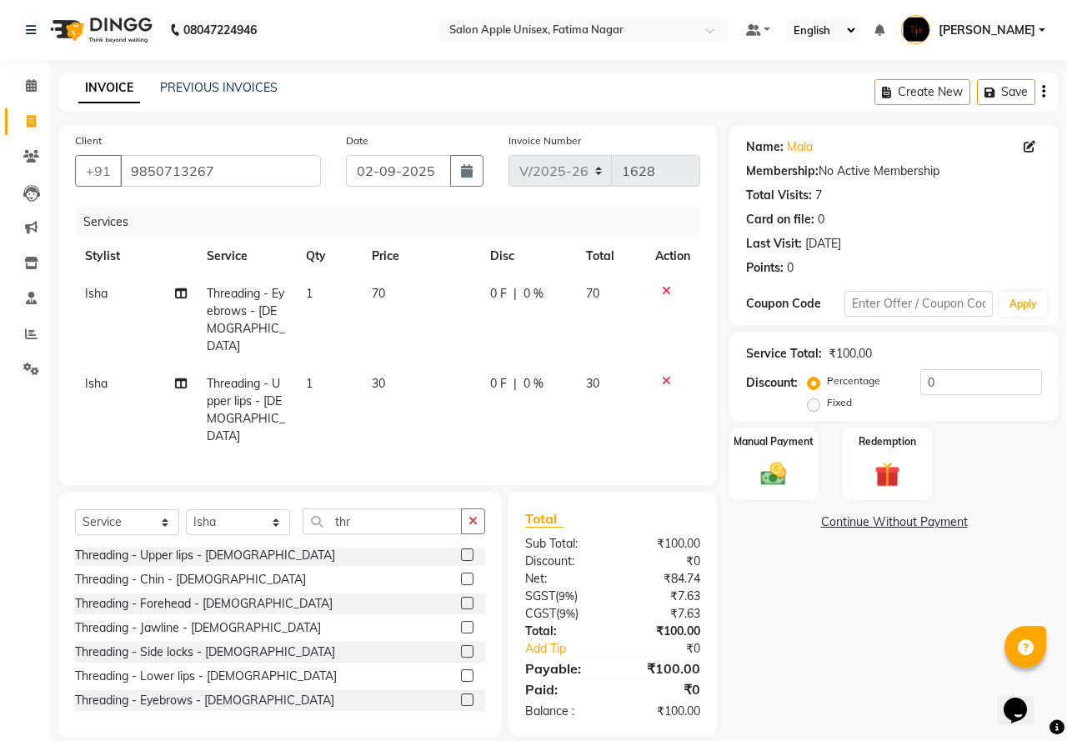
click at [463, 569] on div at bounding box center [473, 579] width 24 height 21
click at [461, 573] on label at bounding box center [467, 579] width 13 height 13
click at [461, 574] on input "checkbox" at bounding box center [466, 579] width 11 height 11
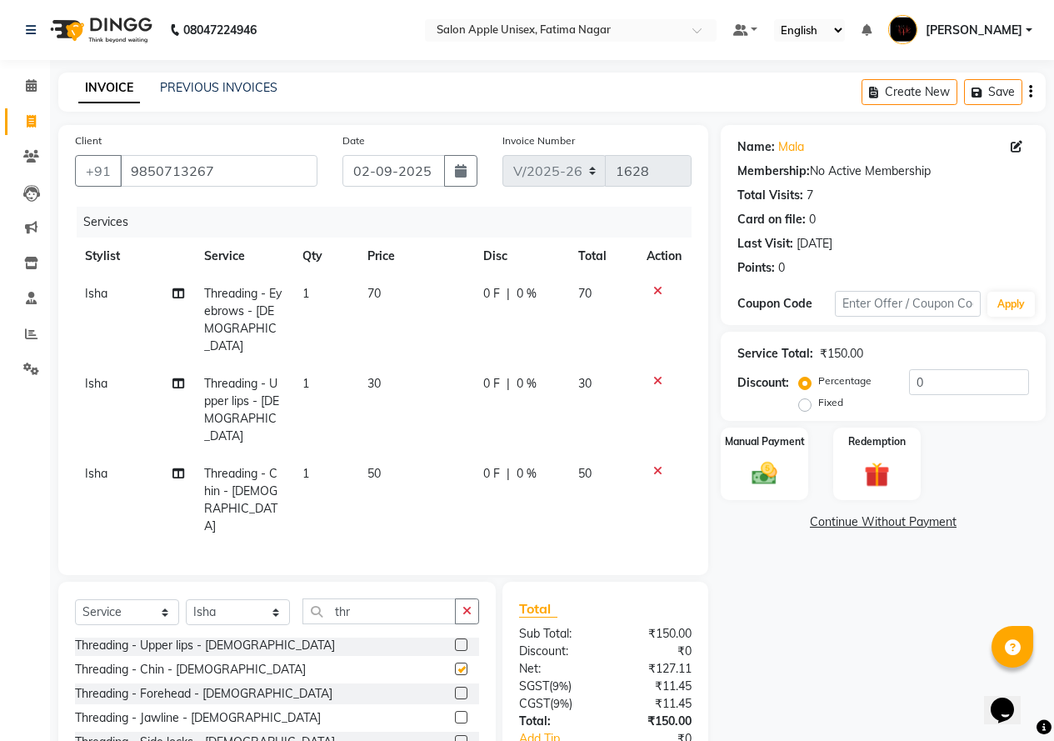
checkbox input "false"
click at [455, 687] on label at bounding box center [461, 693] width 13 height 13
click at [455, 689] on input "checkbox" at bounding box center [460, 694] width 11 height 11
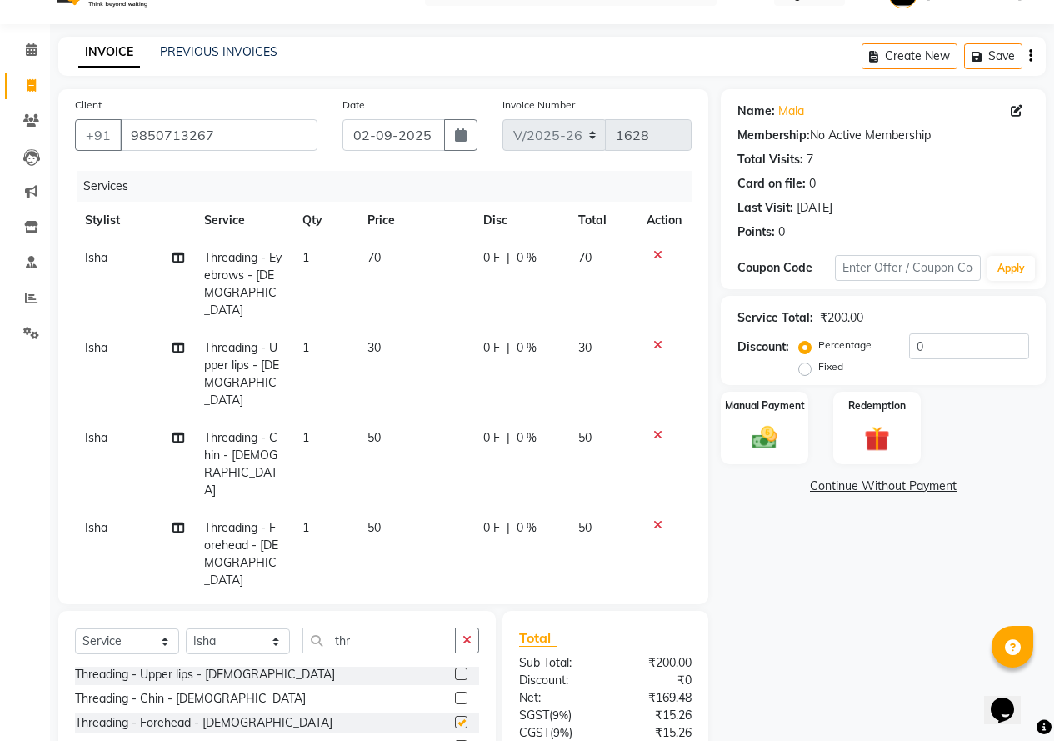
checkbox input "false"
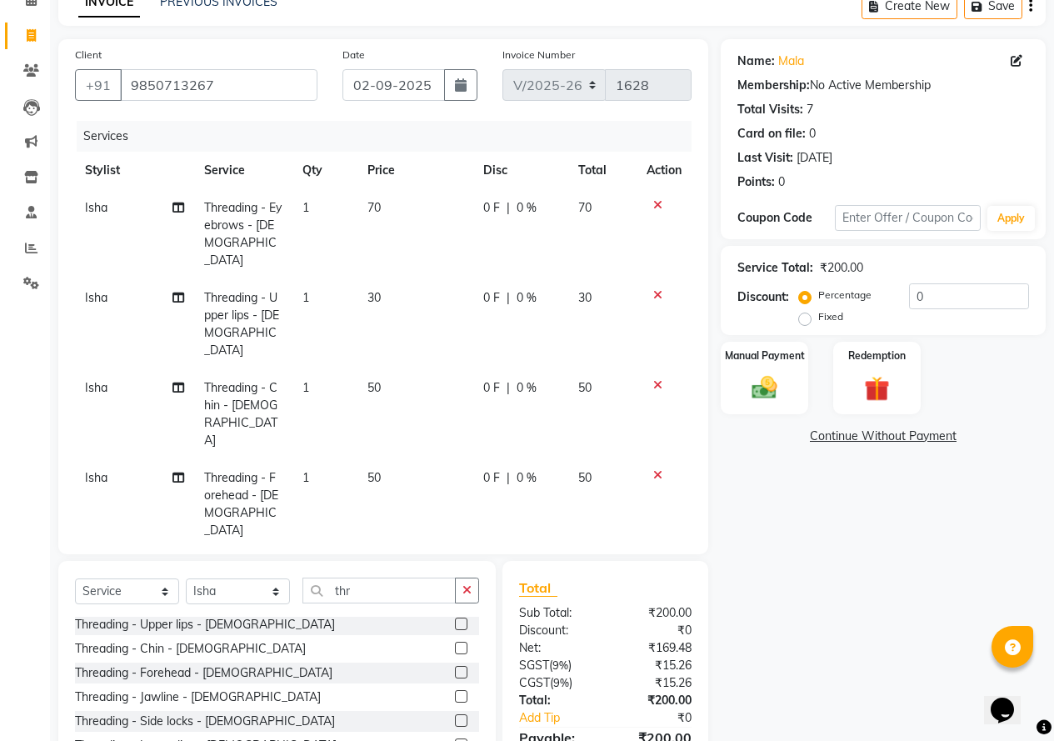
scroll to position [127, 0]
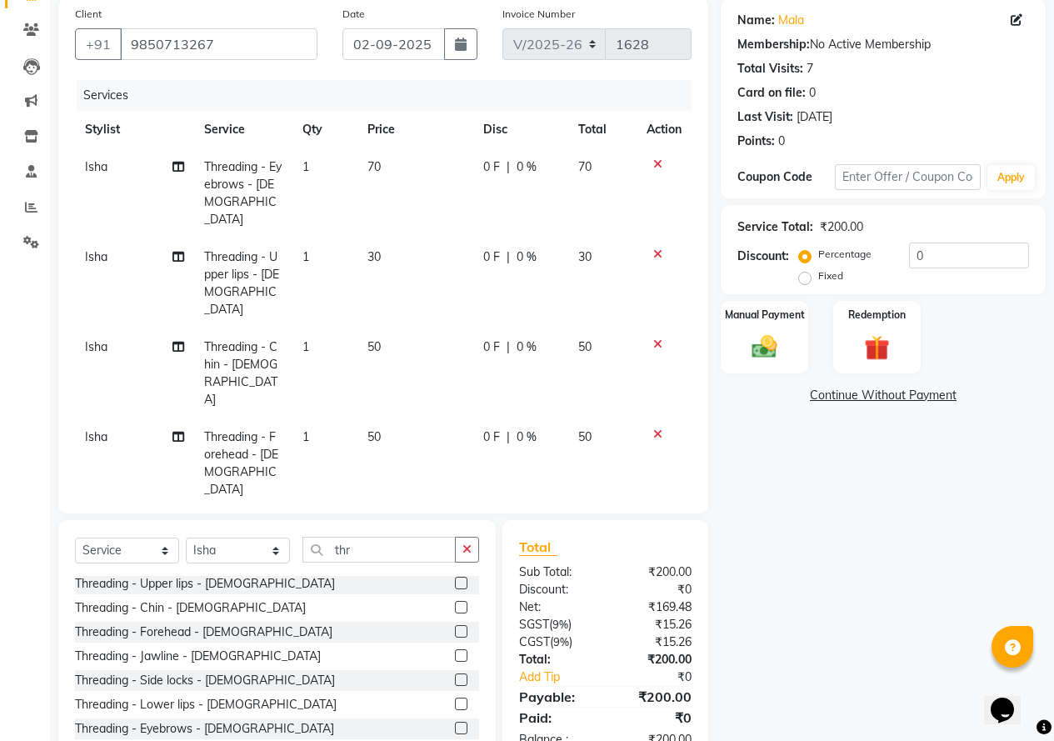
click at [455, 698] on label at bounding box center [461, 704] width 13 height 13
click at [455, 699] on input "checkbox" at bounding box center [460, 704] width 11 height 11
checkbox input "false"
click at [763, 359] on img at bounding box center [765, 347] width 43 height 30
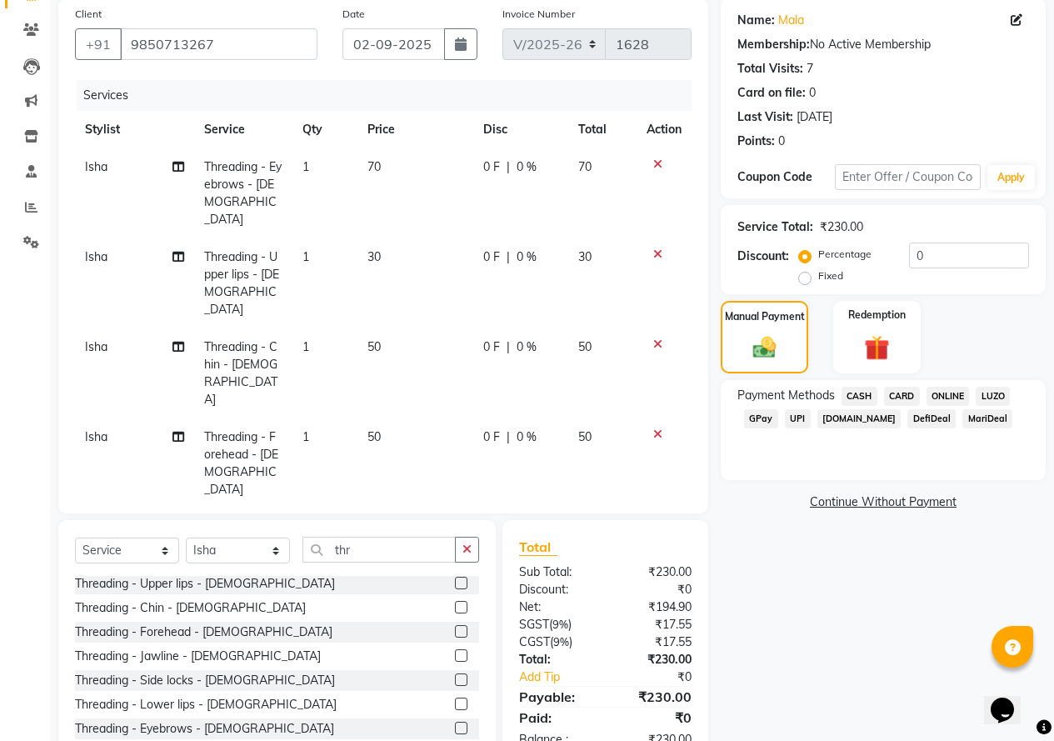
click at [869, 393] on span "CASH" at bounding box center [860, 396] width 36 height 19
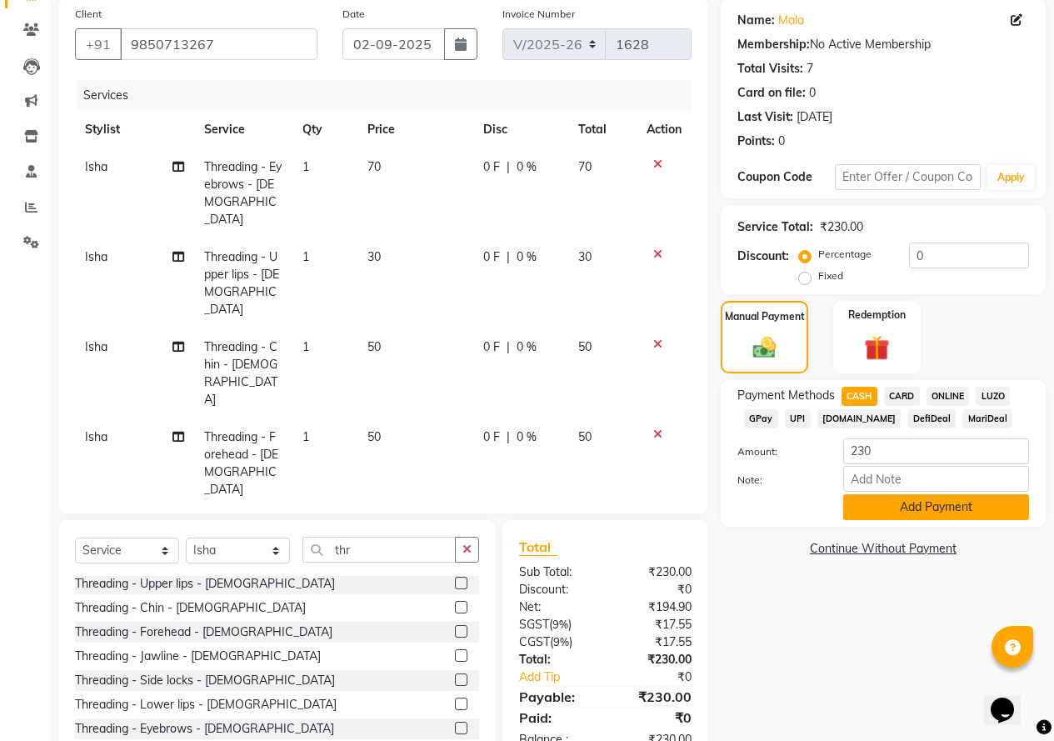
click at [907, 508] on button "Add Payment" at bounding box center [937, 507] width 186 height 26
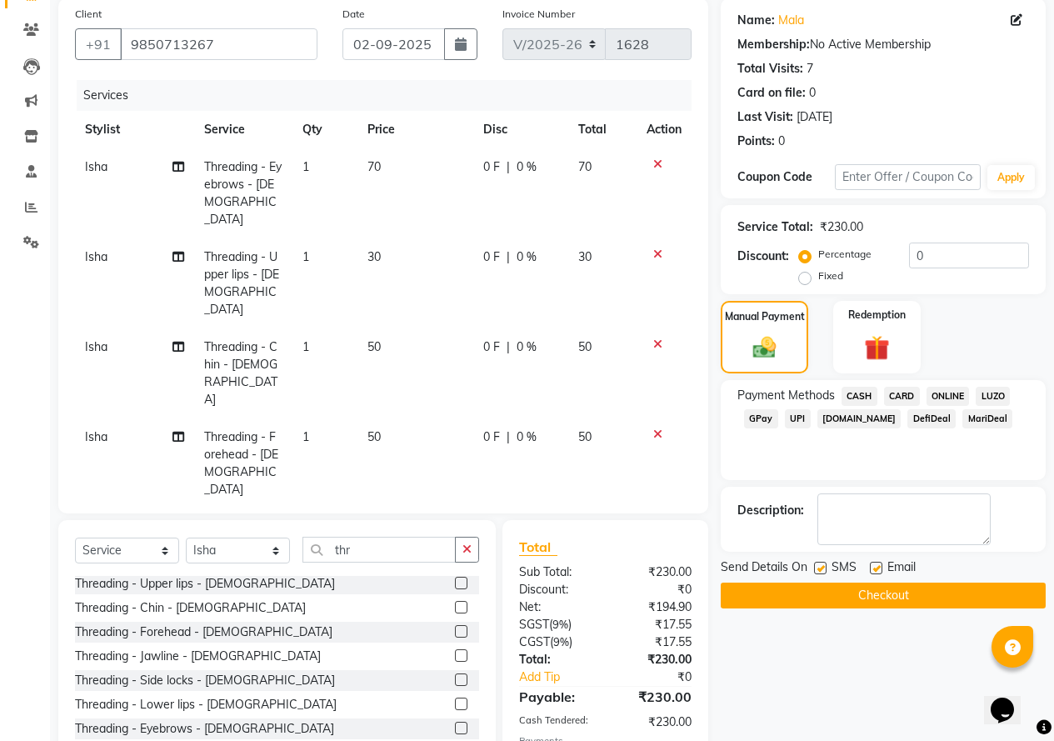
click at [870, 600] on button "Checkout" at bounding box center [883, 596] width 325 height 26
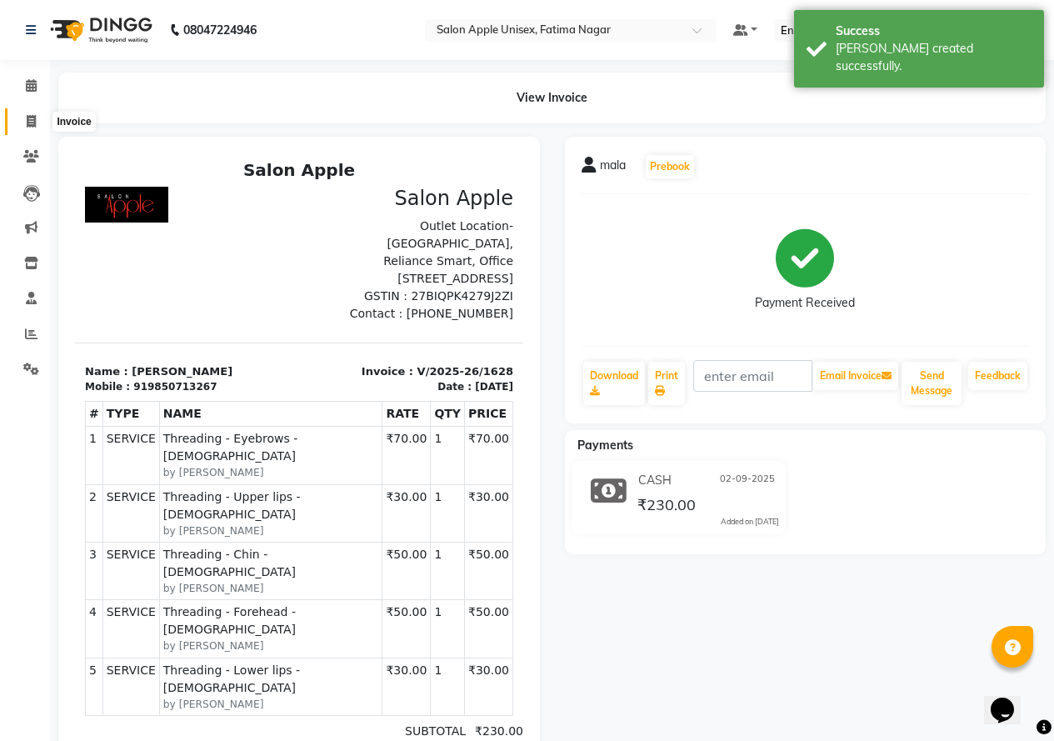
click at [29, 123] on icon at bounding box center [31, 121] width 9 height 13
select select "118"
select select "service"
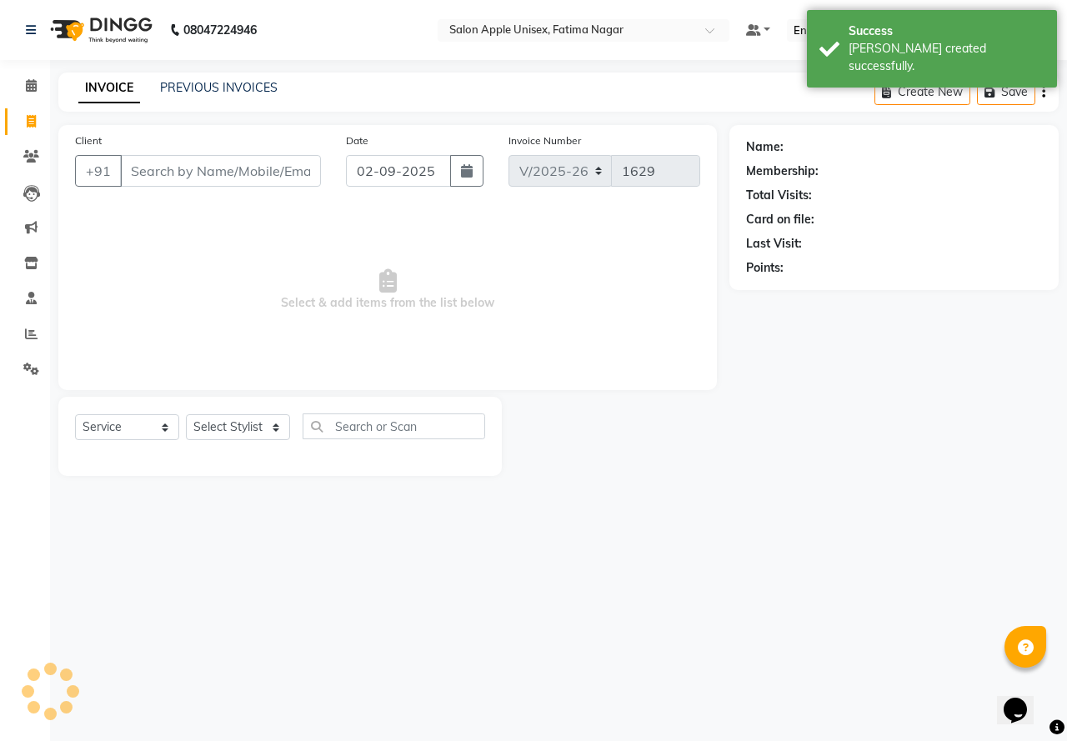
click at [145, 173] on input "Client" at bounding box center [220, 171] width 201 height 32
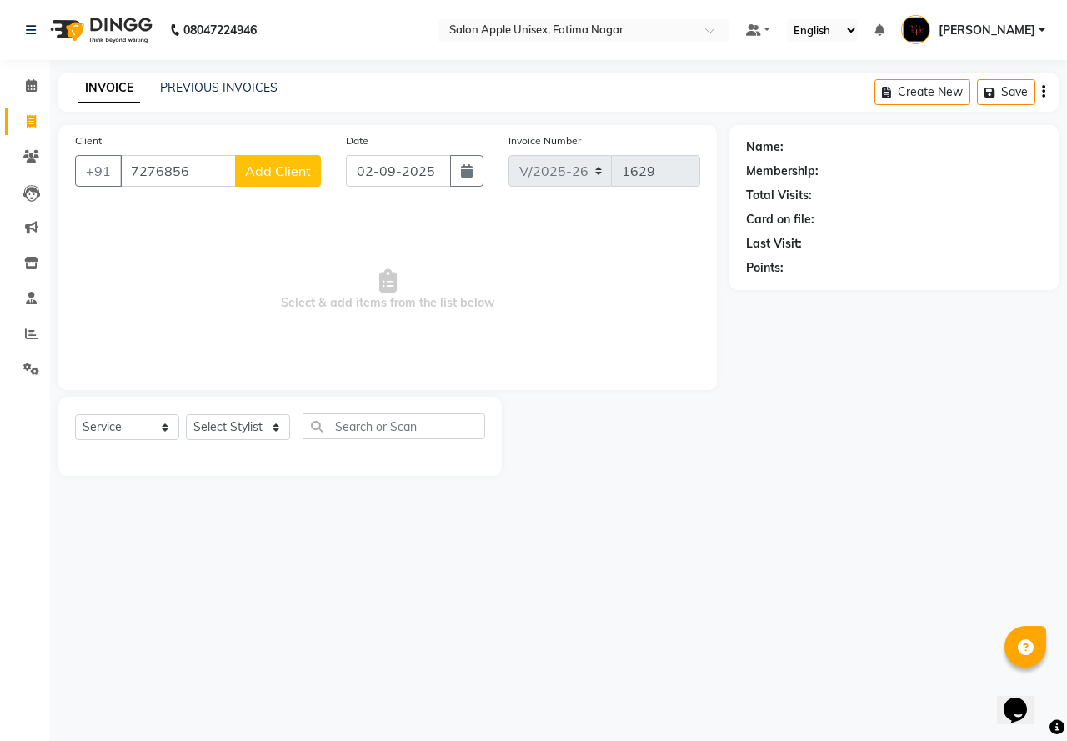
type input "7276856"
click at [243, 182] on button "Add Client" at bounding box center [278, 171] width 86 height 32
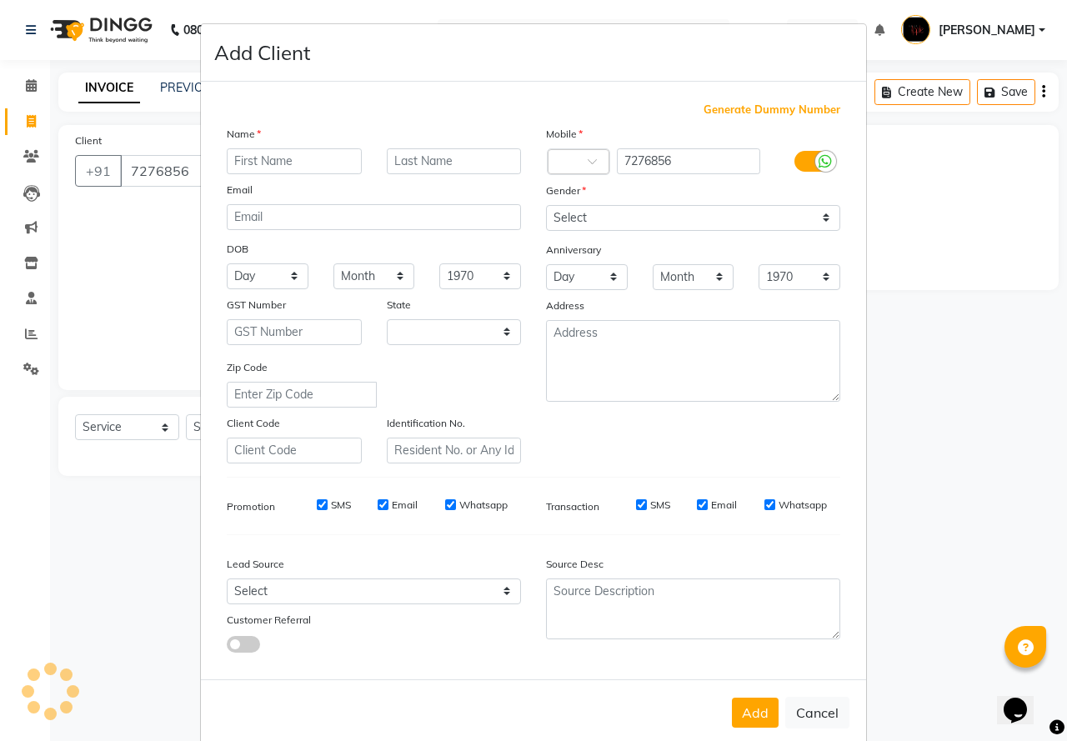
select select "22"
click at [669, 153] on input "7276856" at bounding box center [689, 161] width 144 height 26
type input "7276856853"
click at [249, 157] on input "text" at bounding box center [294, 161] width 135 height 26
type input "husaina"
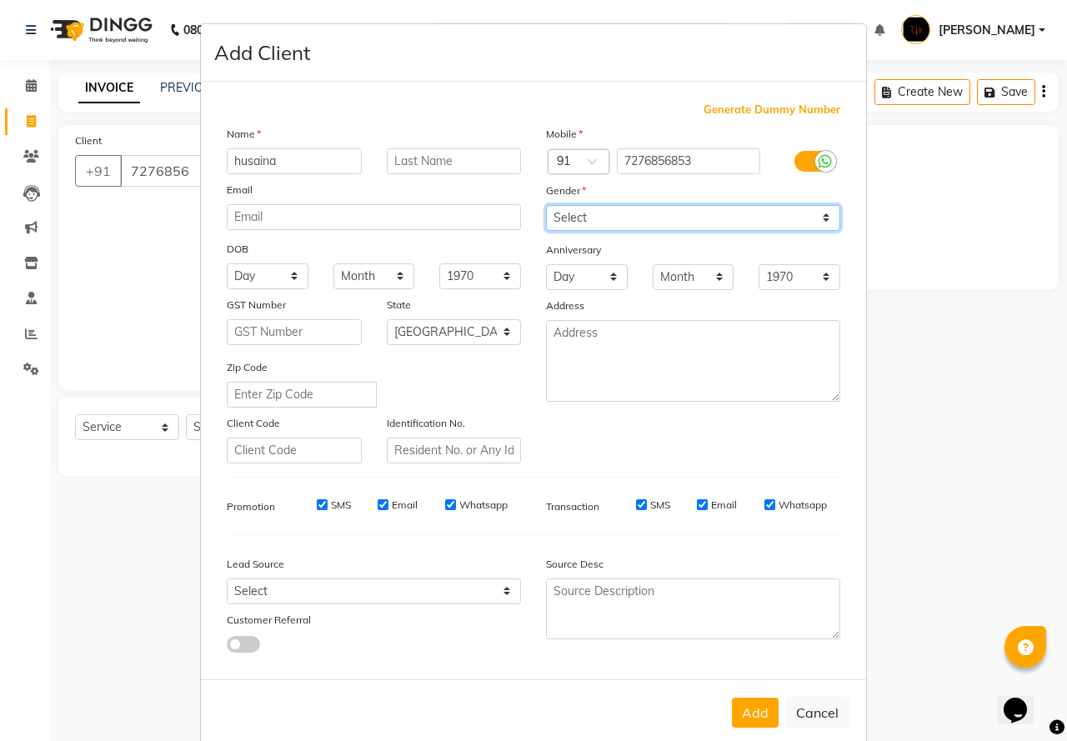
click at [564, 208] on select "Select [DEMOGRAPHIC_DATA] [DEMOGRAPHIC_DATA] Other Prefer Not To Say" at bounding box center [693, 218] width 294 height 26
select select "[DEMOGRAPHIC_DATA]"
click at [546, 205] on select "Select [DEMOGRAPHIC_DATA] [DEMOGRAPHIC_DATA] Other Prefer Not To Say" at bounding box center [693, 218] width 294 height 26
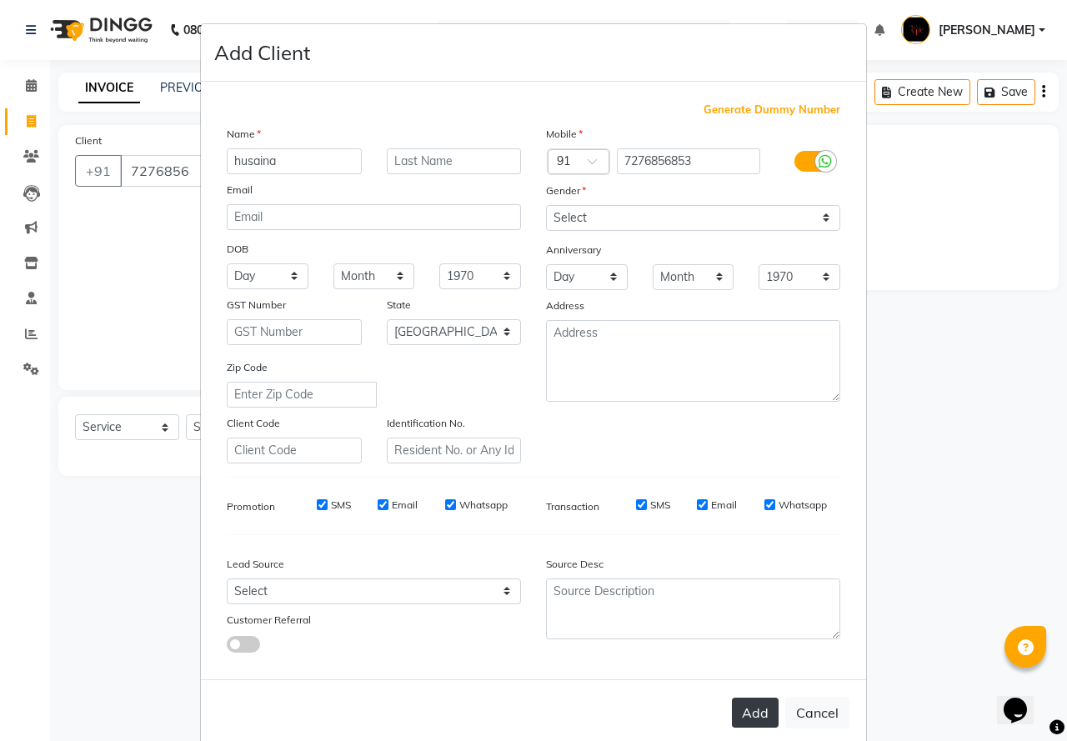
click at [746, 716] on button "Add" at bounding box center [755, 713] width 47 height 30
type input "7276856853"
select select
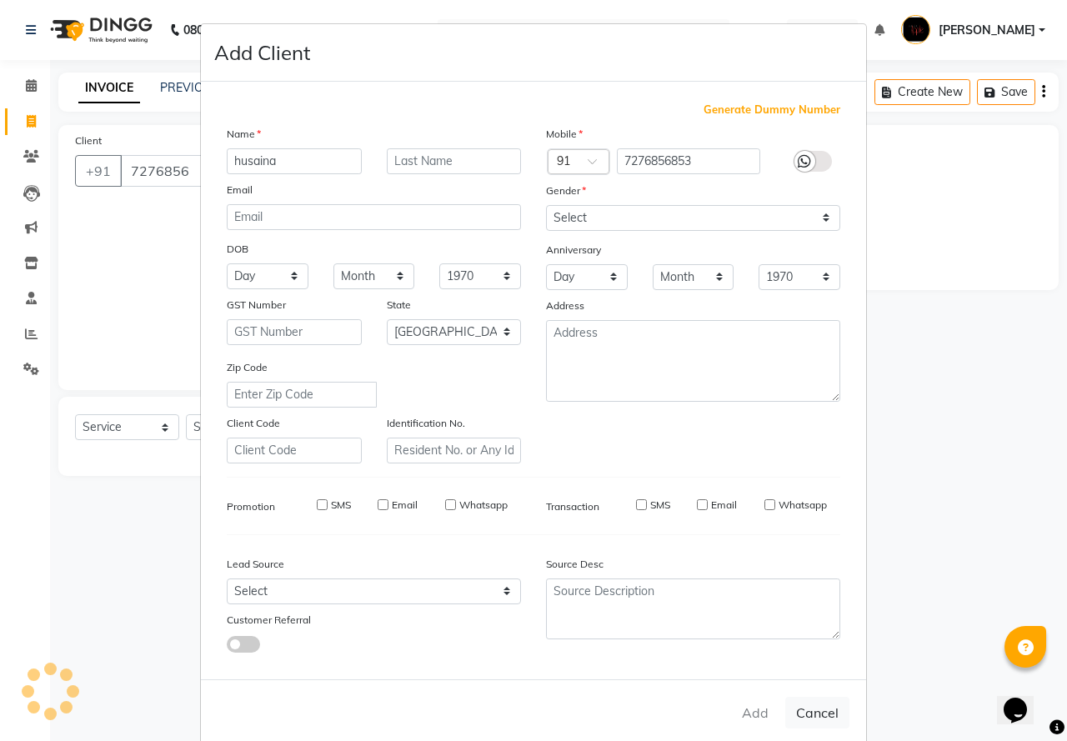
select select "null"
select select
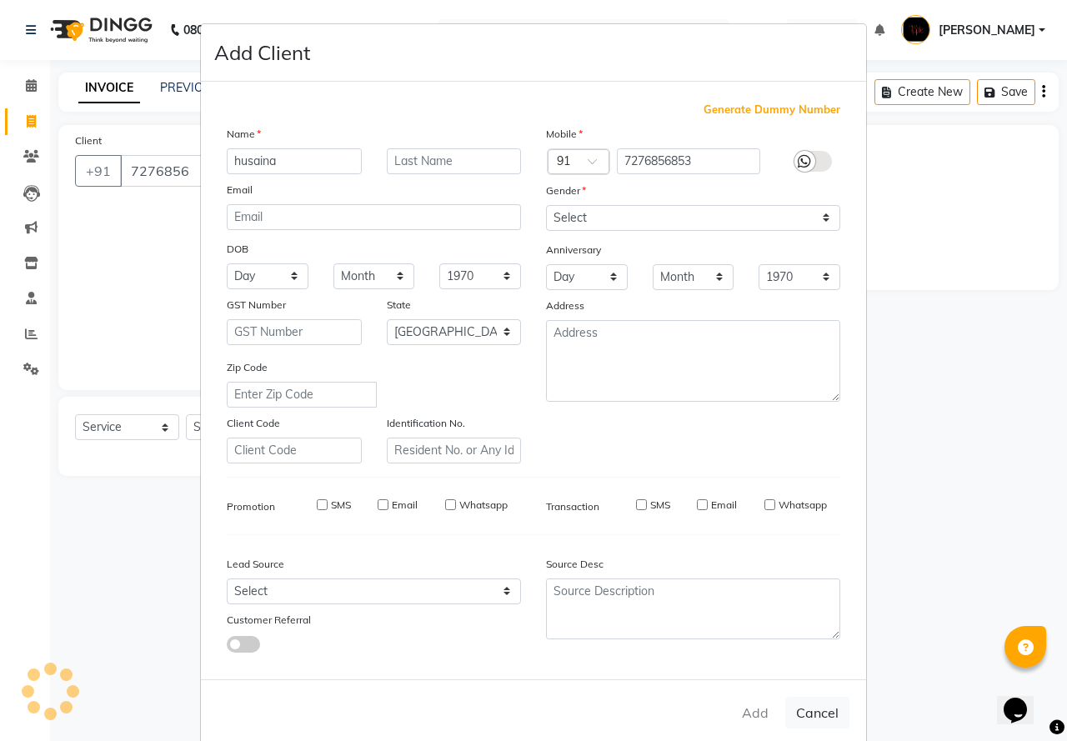
checkbox input "false"
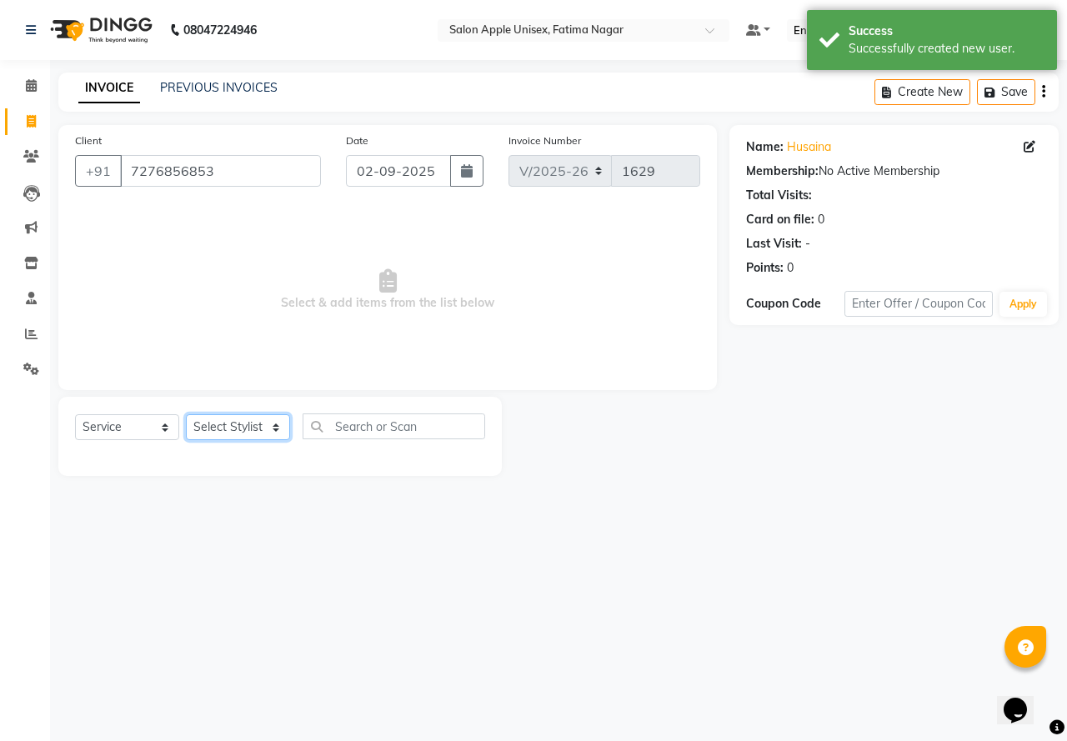
click at [263, 428] on select "Select Stylist [PERSON_NAME] [PERSON_NAME] [PERSON_NAME] [PERSON_NAME] Training…" at bounding box center [238, 427] width 104 height 26
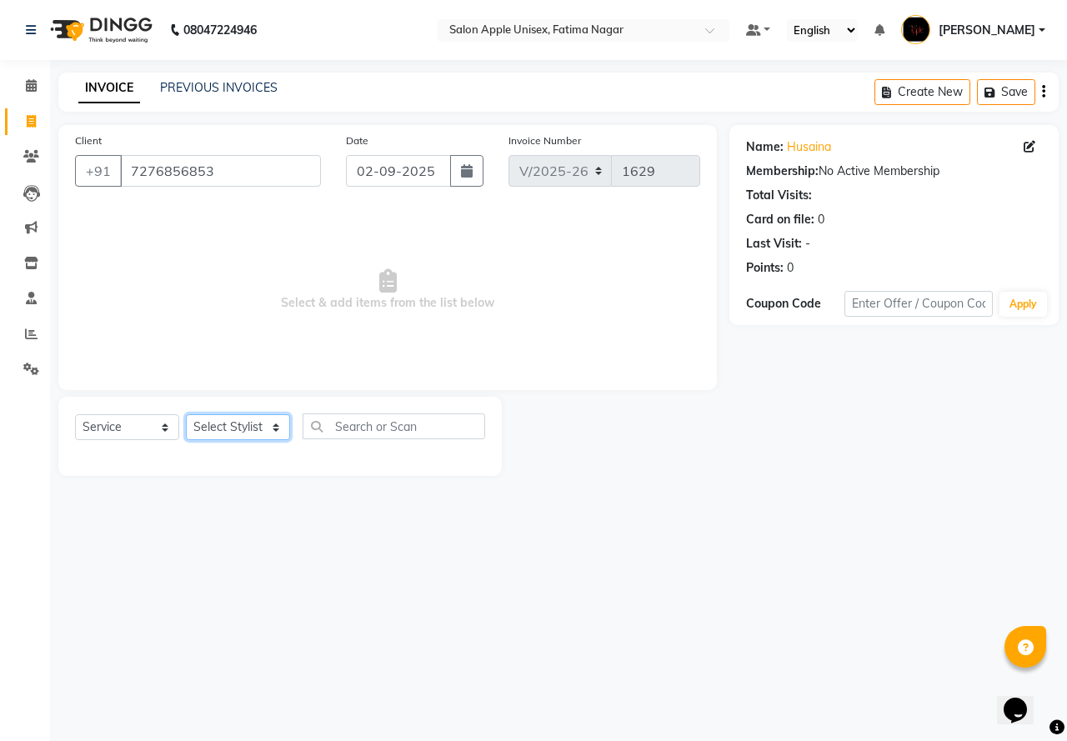
select select "23905"
click at [186, 414] on select "Select Stylist [PERSON_NAME] [PERSON_NAME] [PERSON_NAME] [PERSON_NAME] Training…" at bounding box center [238, 427] width 104 height 26
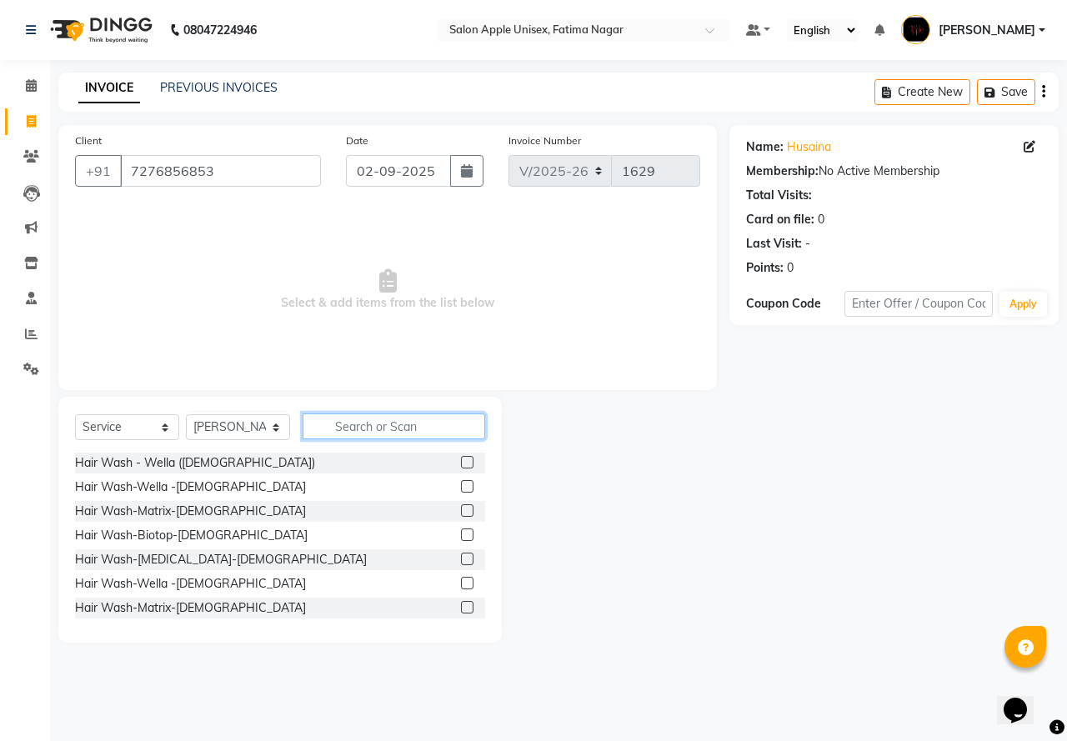
click at [342, 423] on input "text" at bounding box center [394, 426] width 183 height 26
type input "thr"
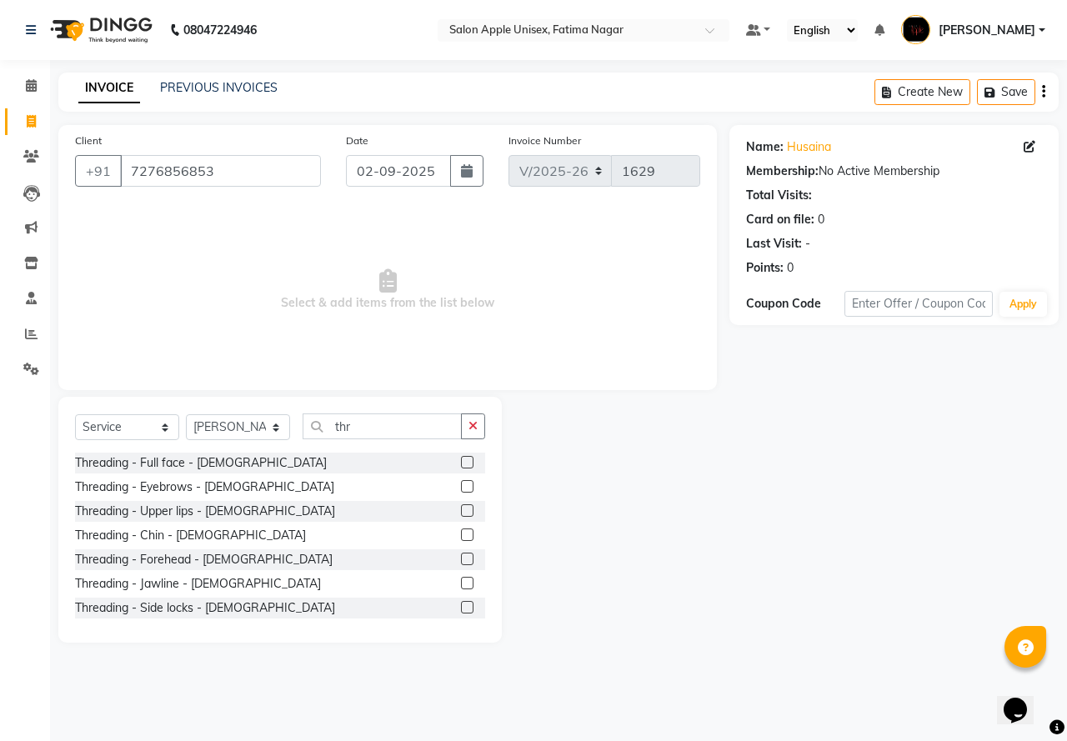
click at [461, 508] on label at bounding box center [467, 510] width 13 height 13
click at [461, 508] on input "checkbox" at bounding box center [466, 511] width 11 height 11
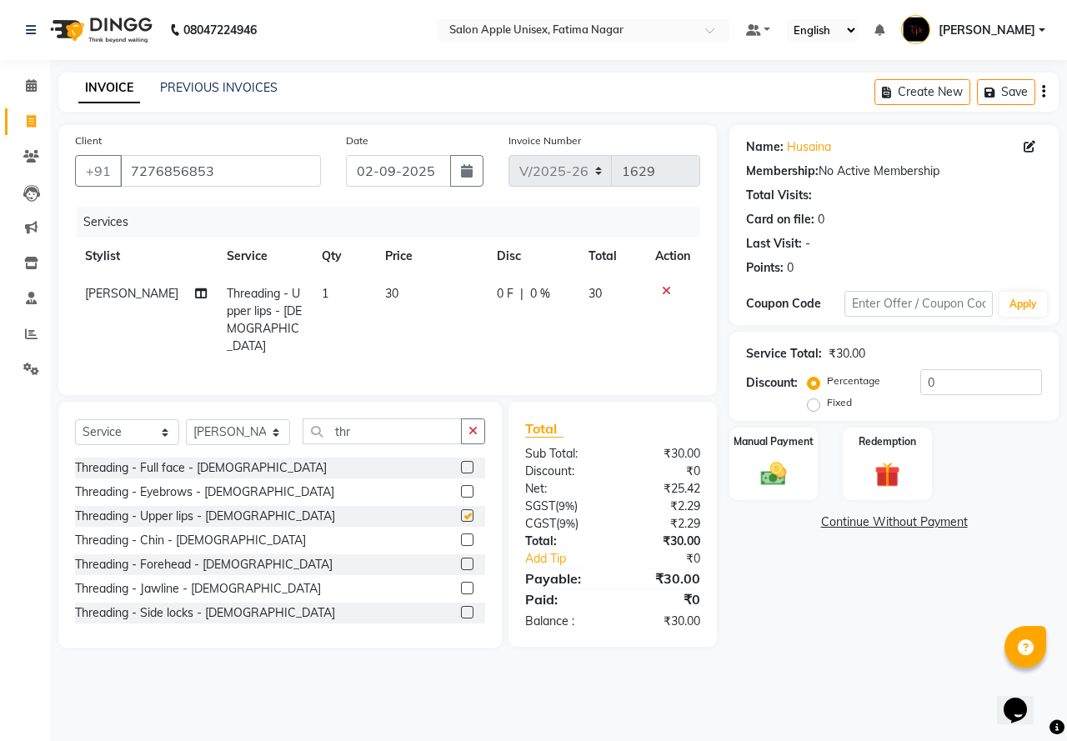
checkbox input "false"
click at [776, 453] on div "Manual Payment" at bounding box center [774, 464] width 93 height 77
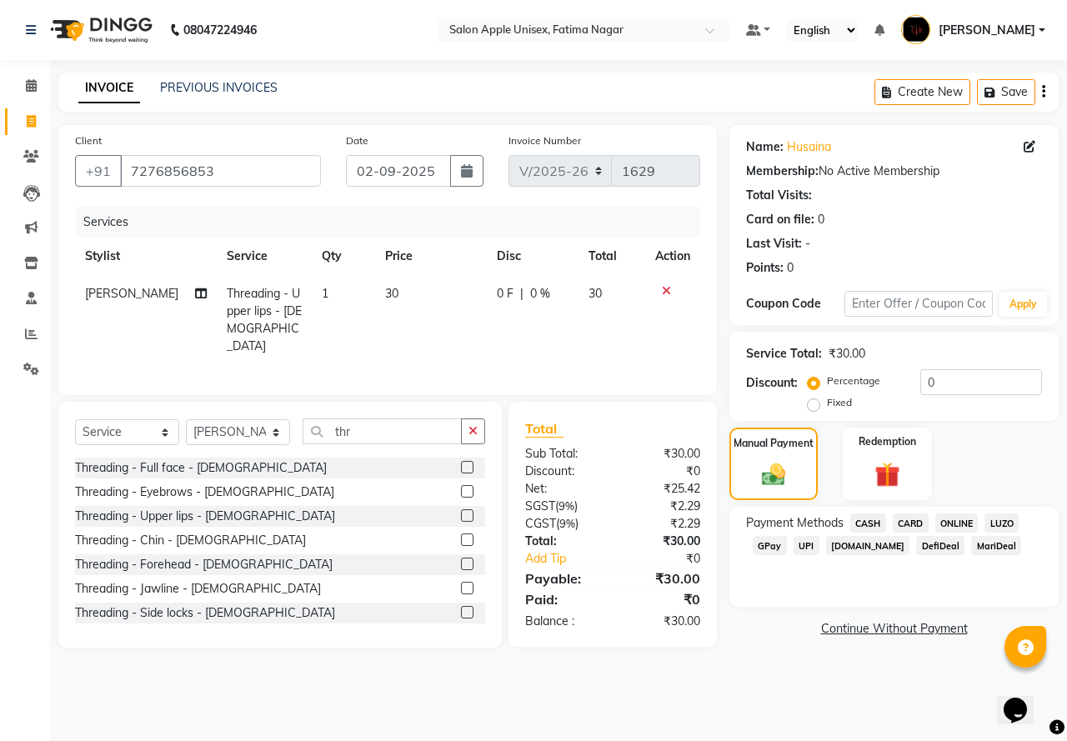
click at [864, 520] on span "CASH" at bounding box center [868, 522] width 36 height 19
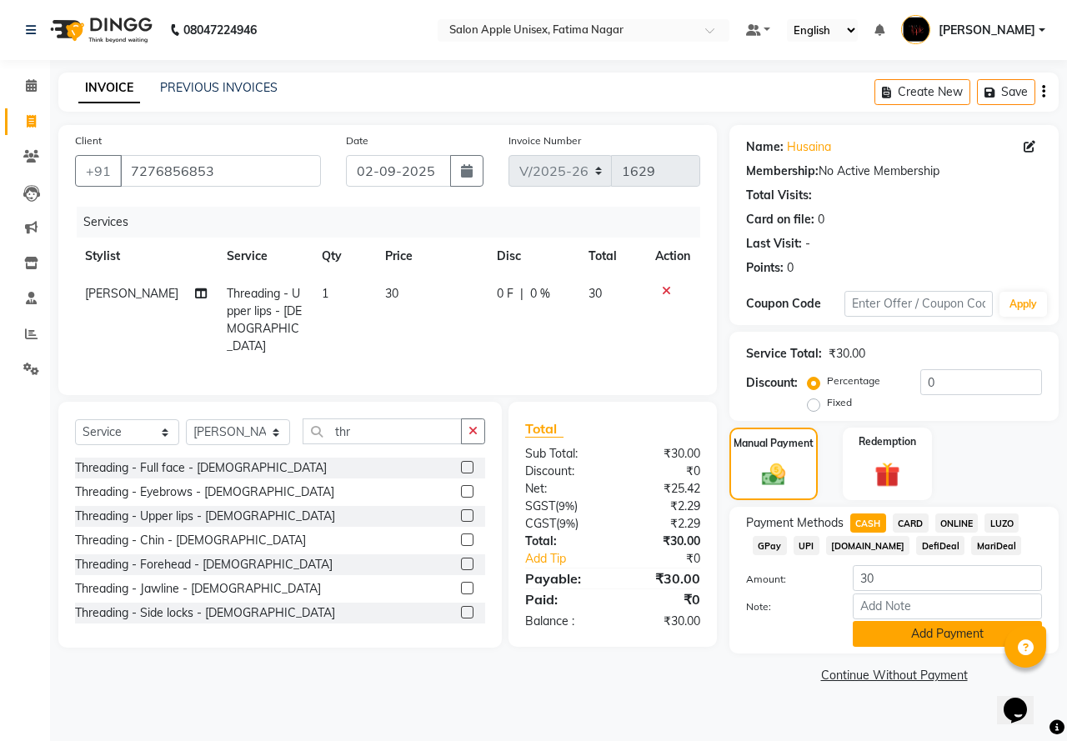
click at [898, 640] on button "Add Payment" at bounding box center [947, 634] width 189 height 26
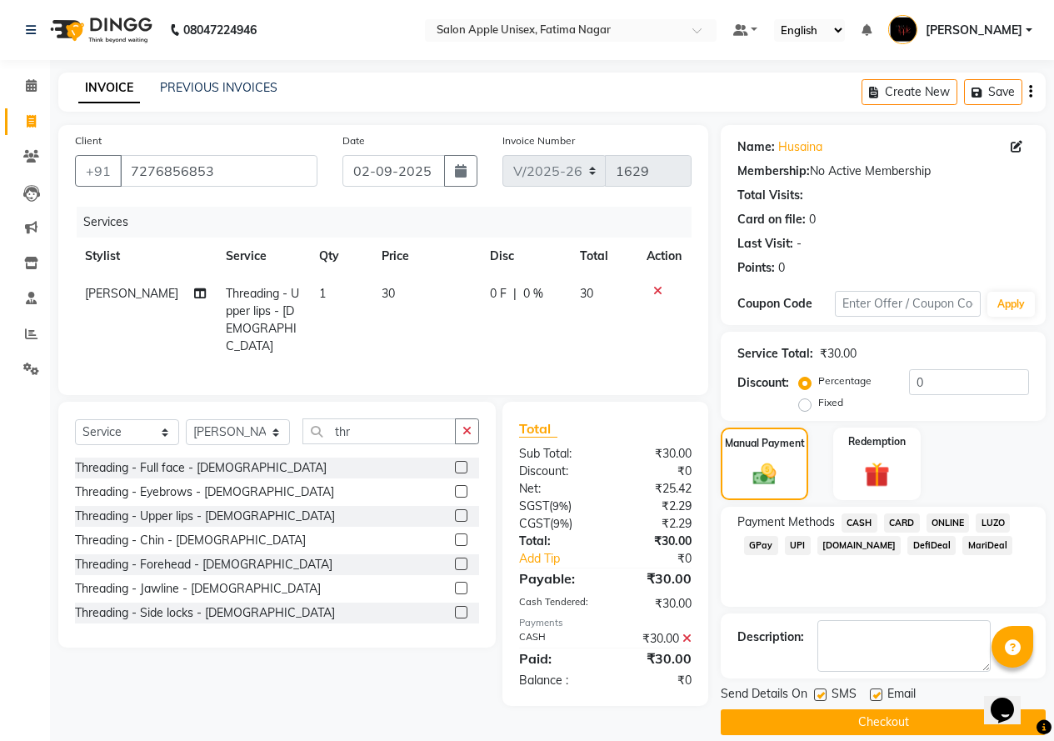
click at [868, 714] on button "Checkout" at bounding box center [883, 722] width 325 height 26
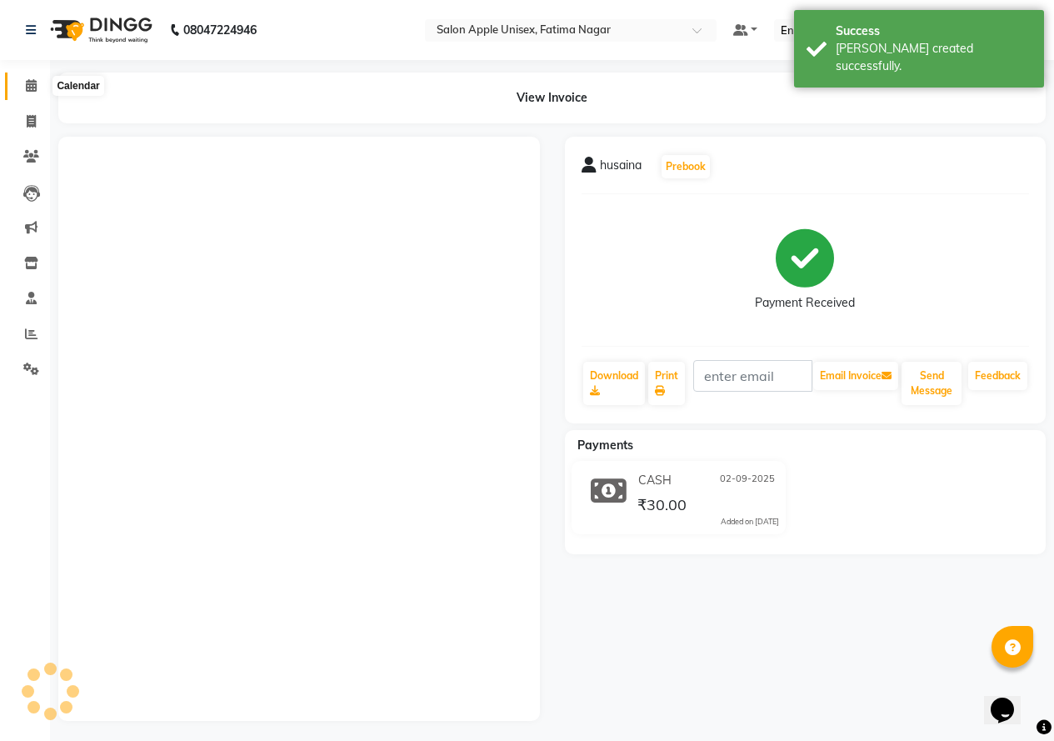
click at [24, 83] on span at bounding box center [31, 86] width 29 height 19
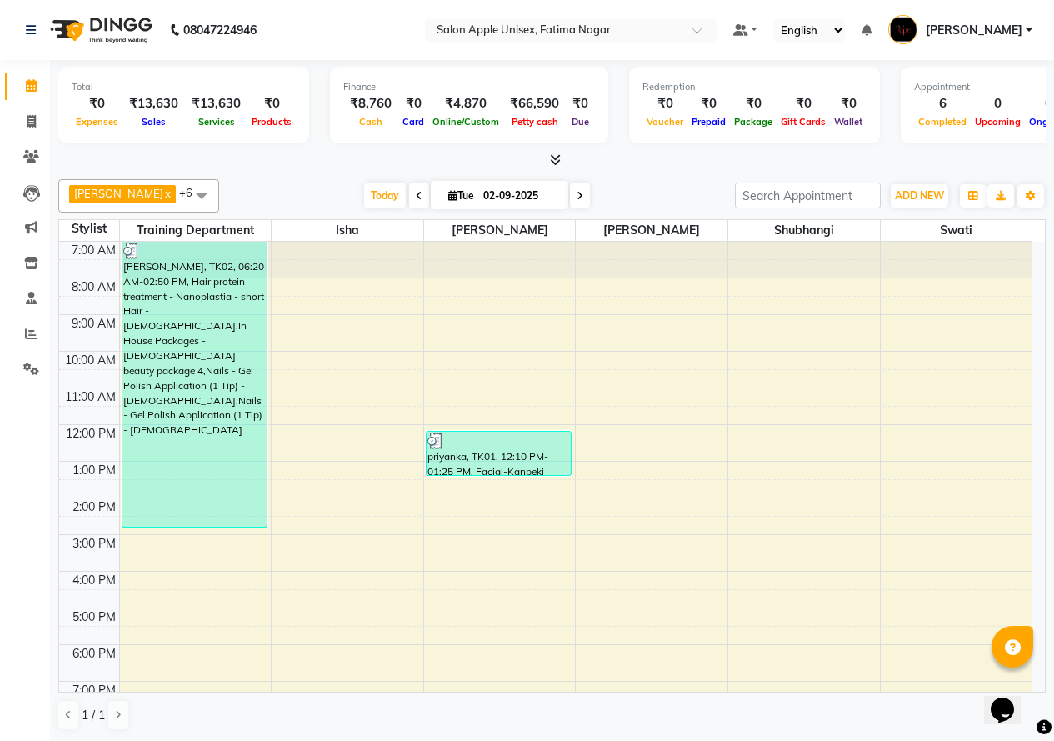
scroll to position [1, 0]
click at [20, 113] on span at bounding box center [31, 121] width 29 height 19
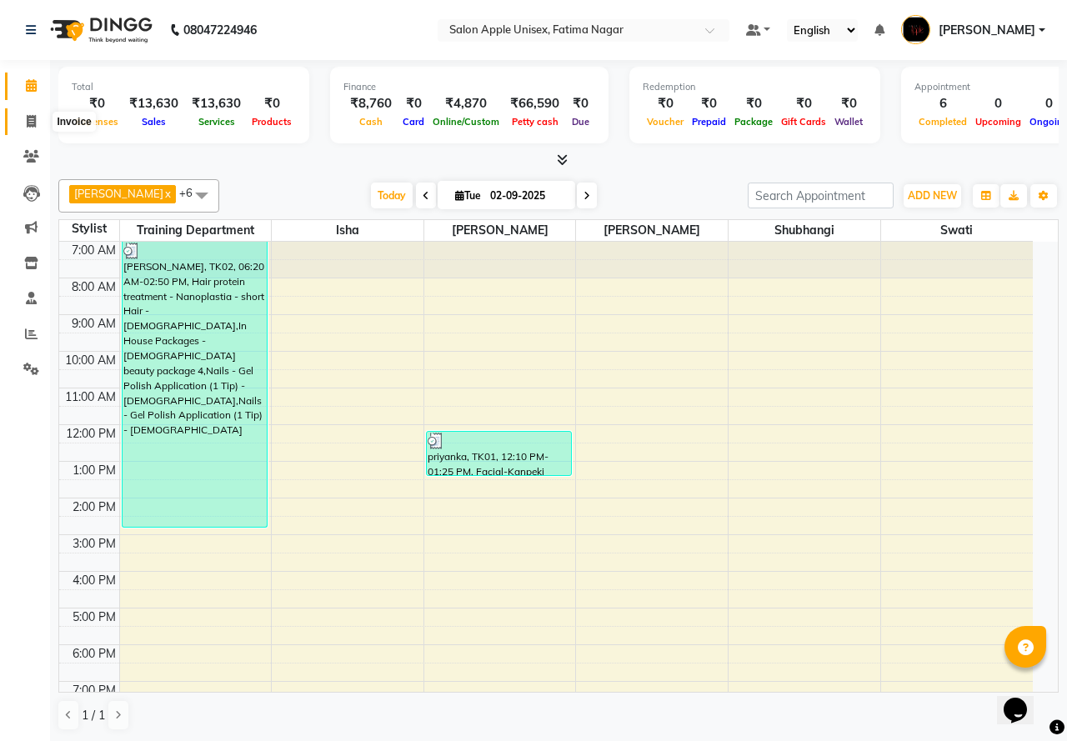
select select "service"
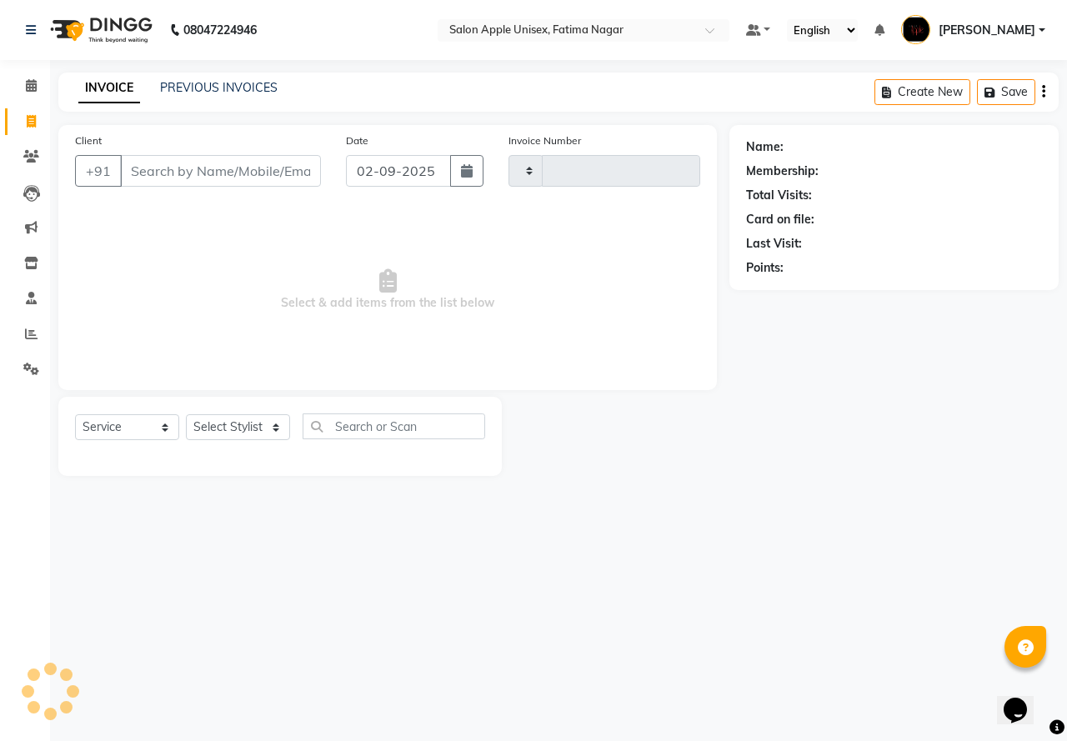
type input "1630"
select select "118"
click at [206, 163] on input "Client" at bounding box center [220, 171] width 201 height 32
click at [173, 162] on input "Client" at bounding box center [220, 171] width 201 height 32
type input "8180905"
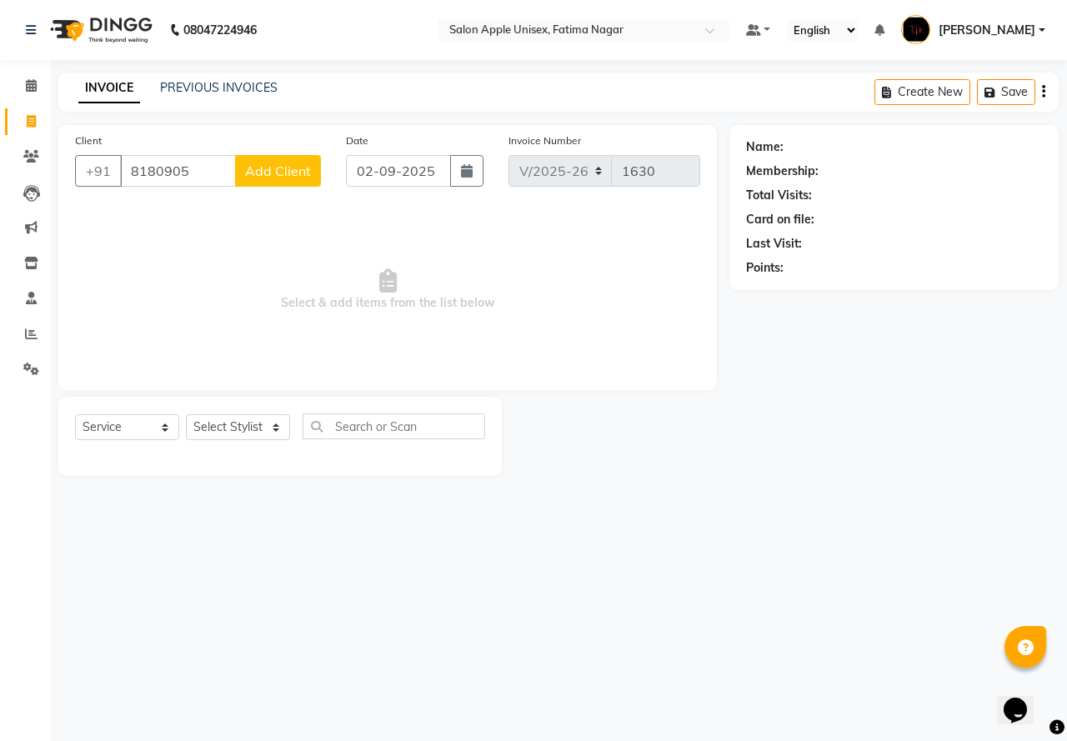
click at [249, 179] on button "Add Client" at bounding box center [278, 171] width 86 height 32
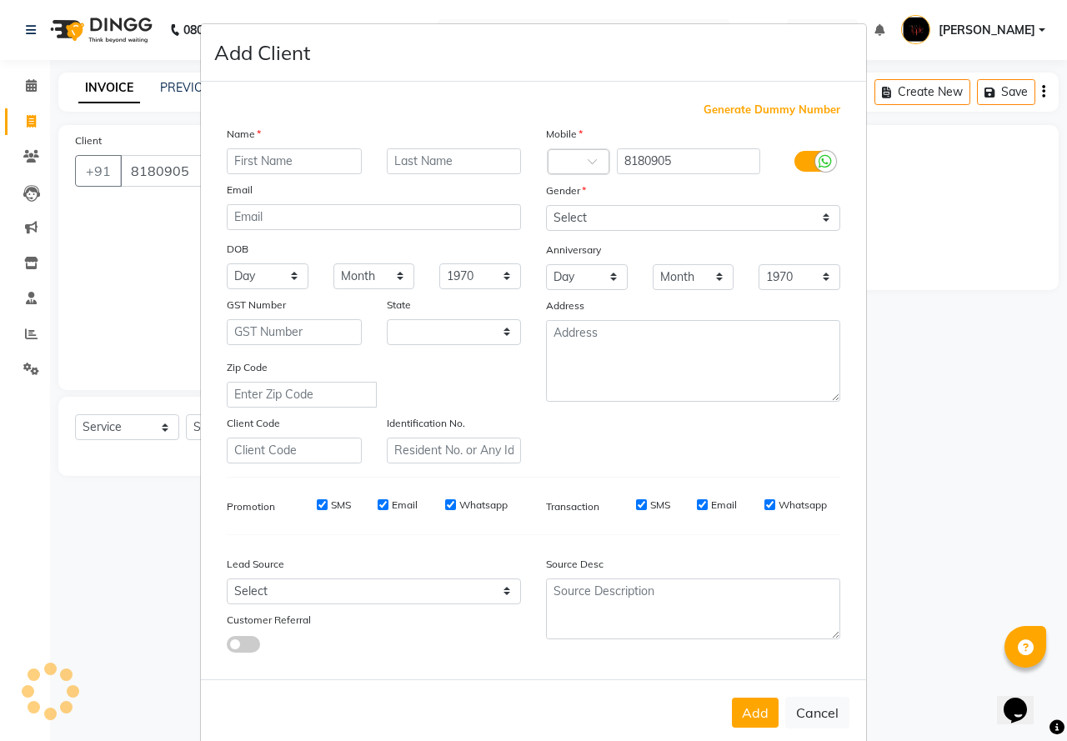
select select "22"
click at [684, 160] on input "8180905" at bounding box center [689, 161] width 144 height 26
type input "8180905671"
click at [266, 163] on input "text" at bounding box center [294, 161] width 135 height 26
type input "raj"
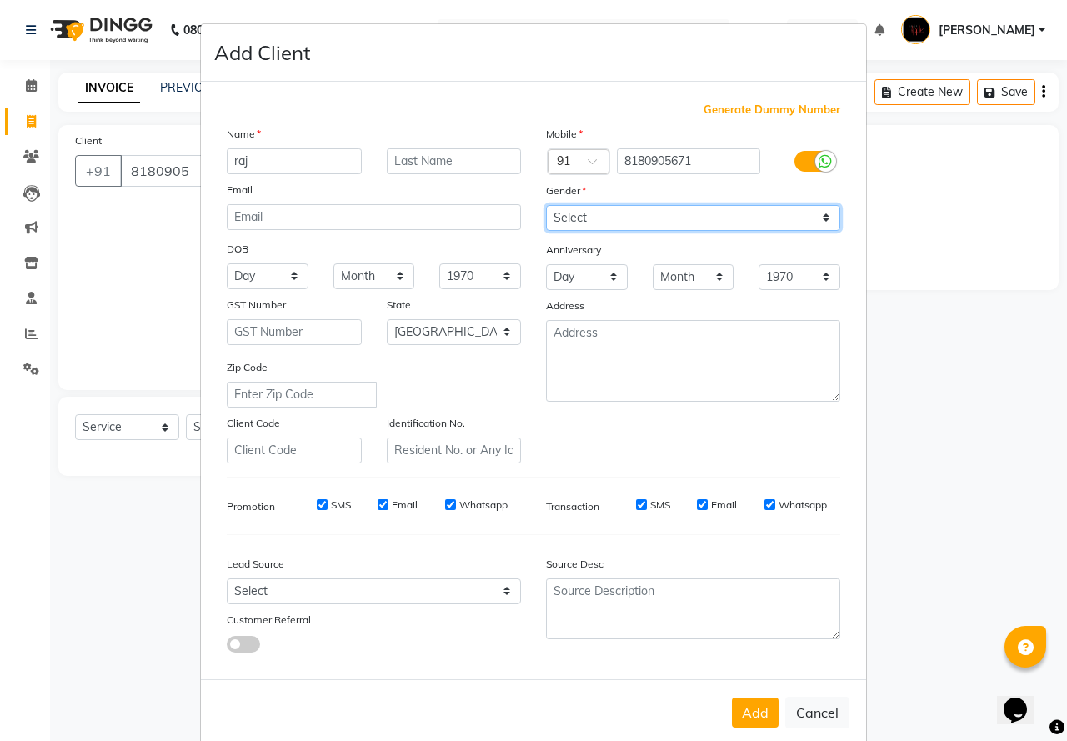
click at [572, 220] on select "Select [DEMOGRAPHIC_DATA] [DEMOGRAPHIC_DATA] Other Prefer Not To Say" at bounding box center [693, 218] width 294 height 26
click at [546, 205] on select "Select [DEMOGRAPHIC_DATA] [DEMOGRAPHIC_DATA] Other Prefer Not To Say" at bounding box center [693, 218] width 294 height 26
click at [580, 214] on select "Select [DEMOGRAPHIC_DATA] [DEMOGRAPHIC_DATA] Other Prefer Not To Say" at bounding box center [693, 218] width 294 height 26
select select "[DEMOGRAPHIC_DATA]"
click at [546, 205] on select "Select [DEMOGRAPHIC_DATA] [DEMOGRAPHIC_DATA] Other Prefer Not To Say" at bounding box center [693, 218] width 294 height 26
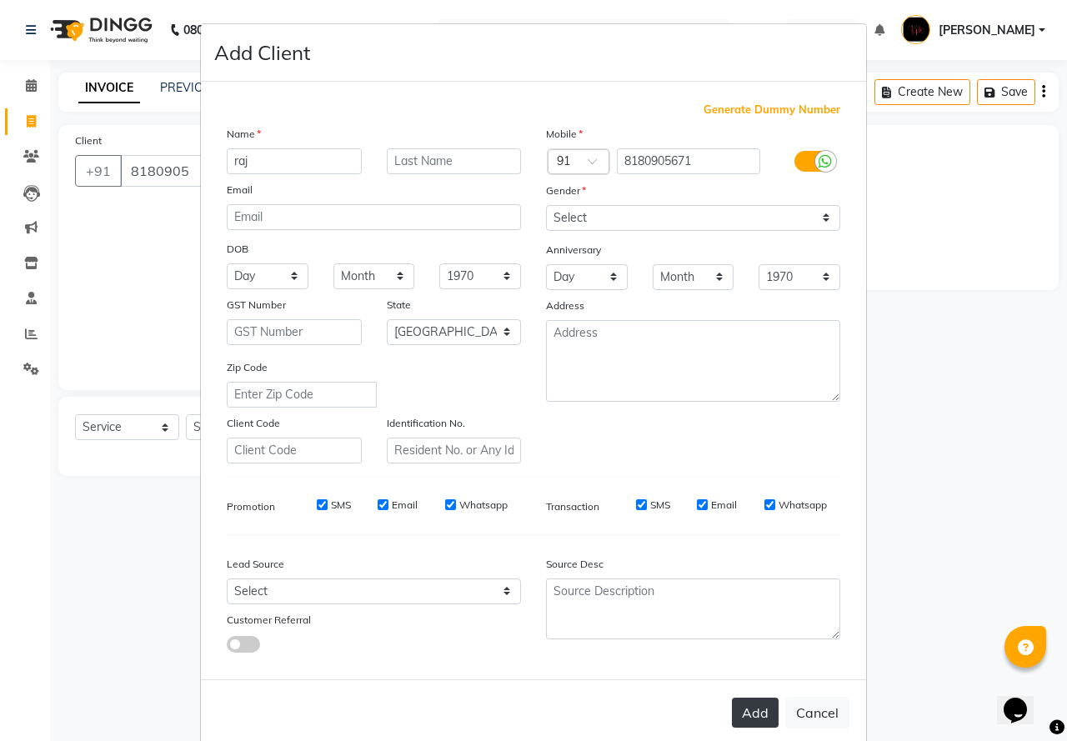
click at [756, 709] on button "Add" at bounding box center [755, 713] width 47 height 30
type input "8180905671"
select select
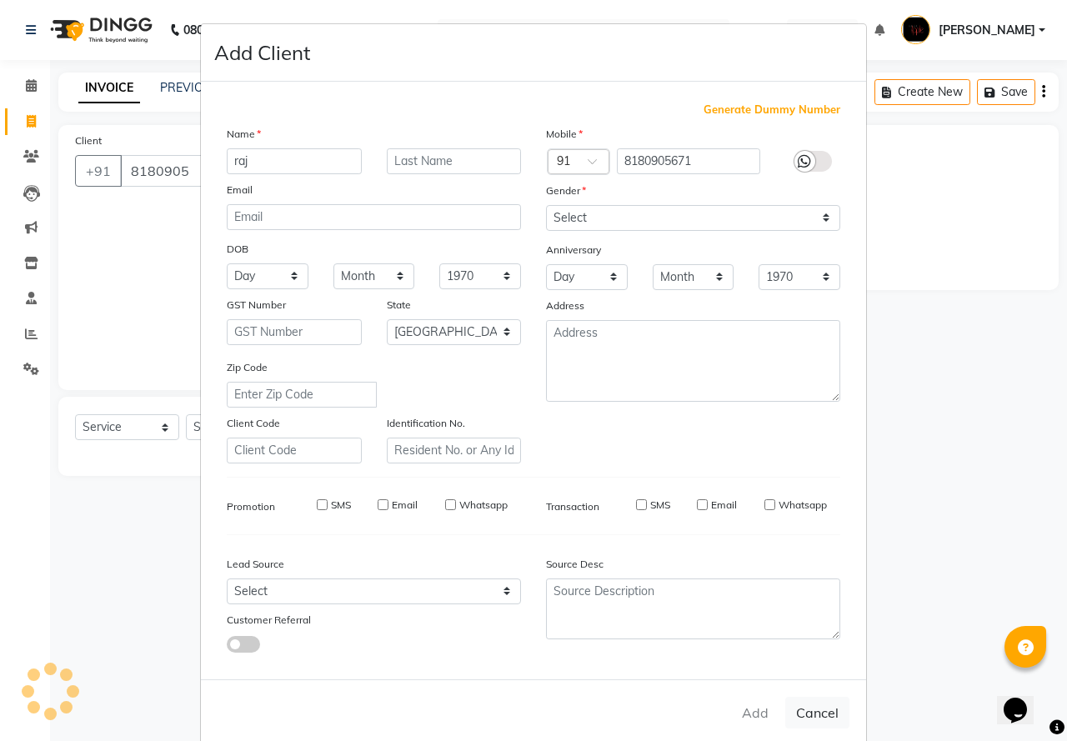
select select "null"
select select
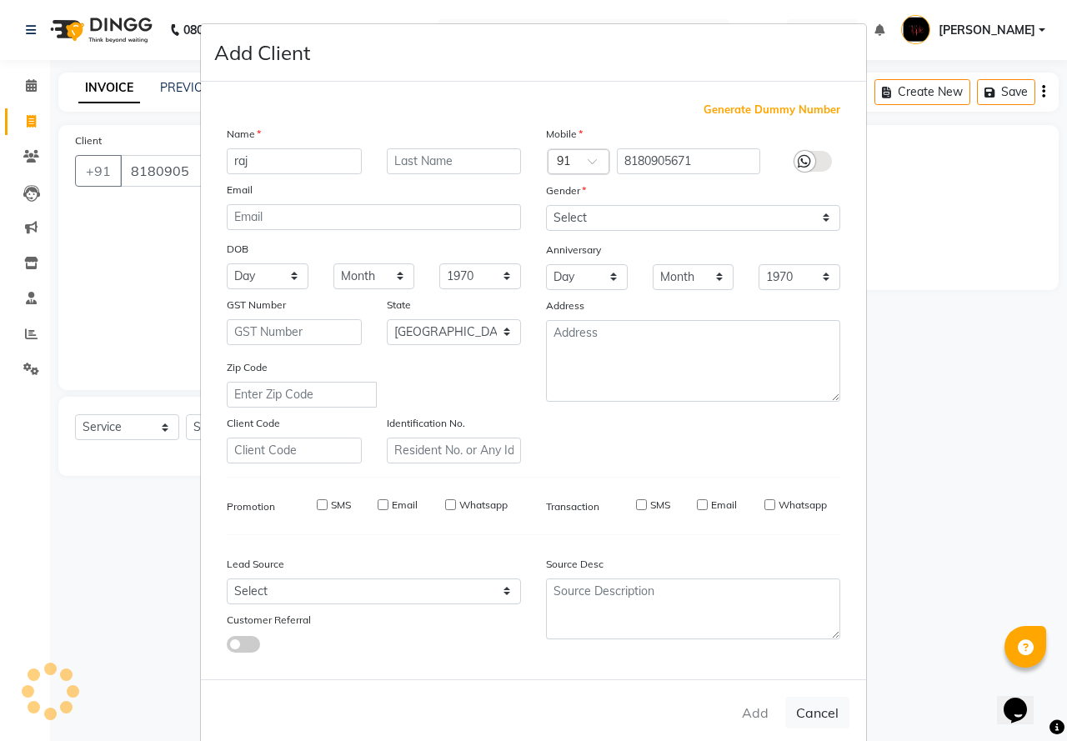
checkbox input "false"
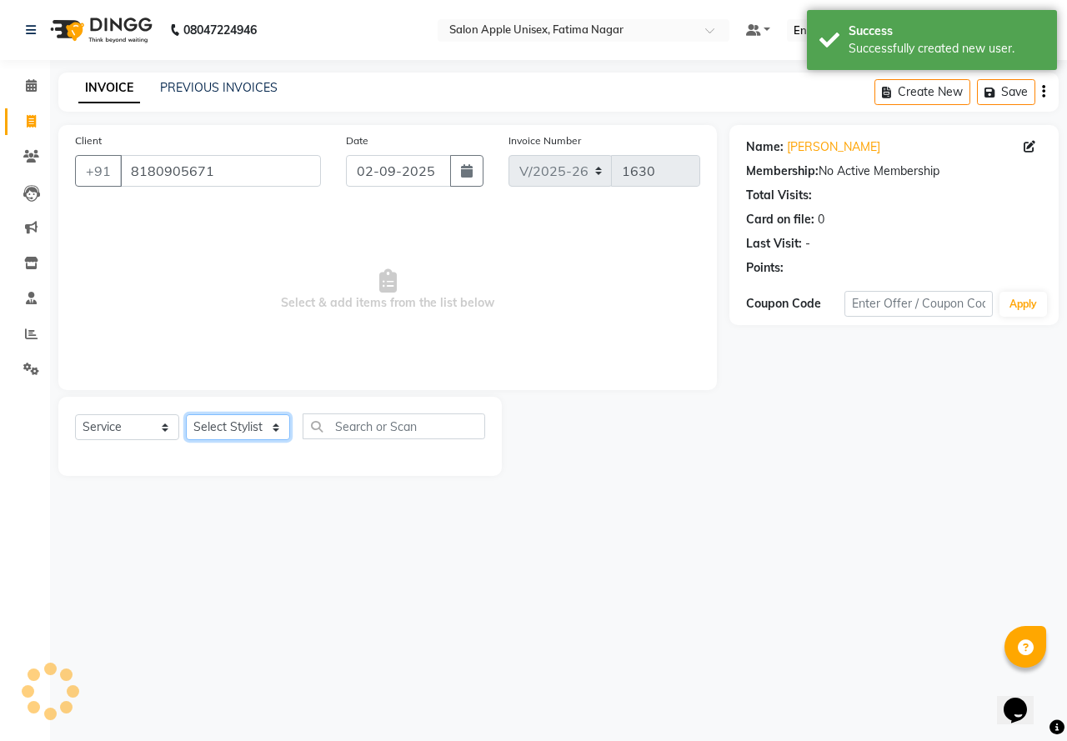
click at [238, 423] on select "Select Stylist [PERSON_NAME] [PERSON_NAME] [PERSON_NAME] [PERSON_NAME] Training…" at bounding box center [238, 427] width 104 height 26
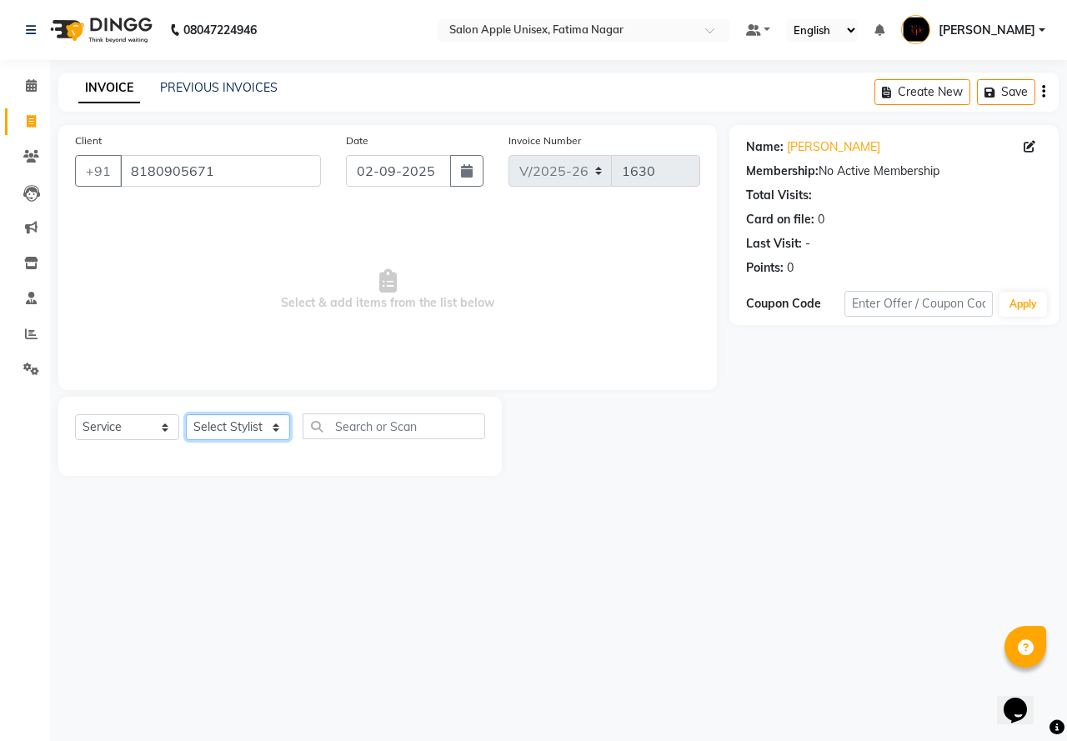
select select "11051"
click at [186, 414] on select "Select Stylist [PERSON_NAME] [PERSON_NAME] [PERSON_NAME] [PERSON_NAME] Training…" at bounding box center [238, 427] width 104 height 26
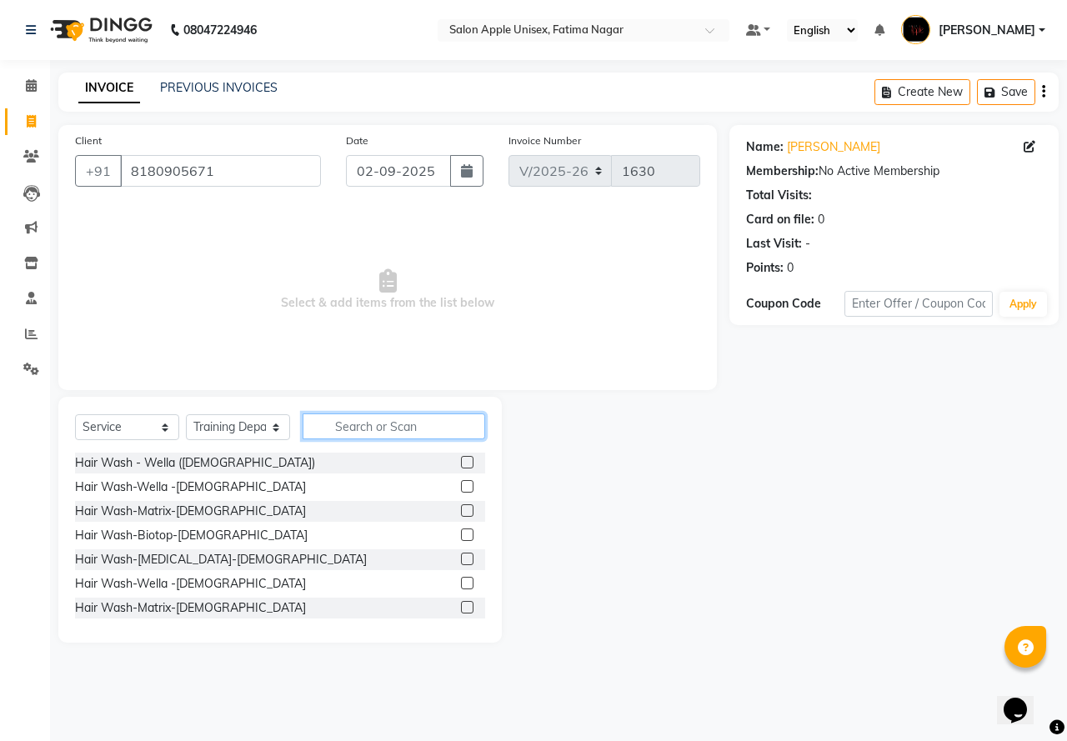
click at [344, 428] on input "text" at bounding box center [394, 426] width 183 height 26
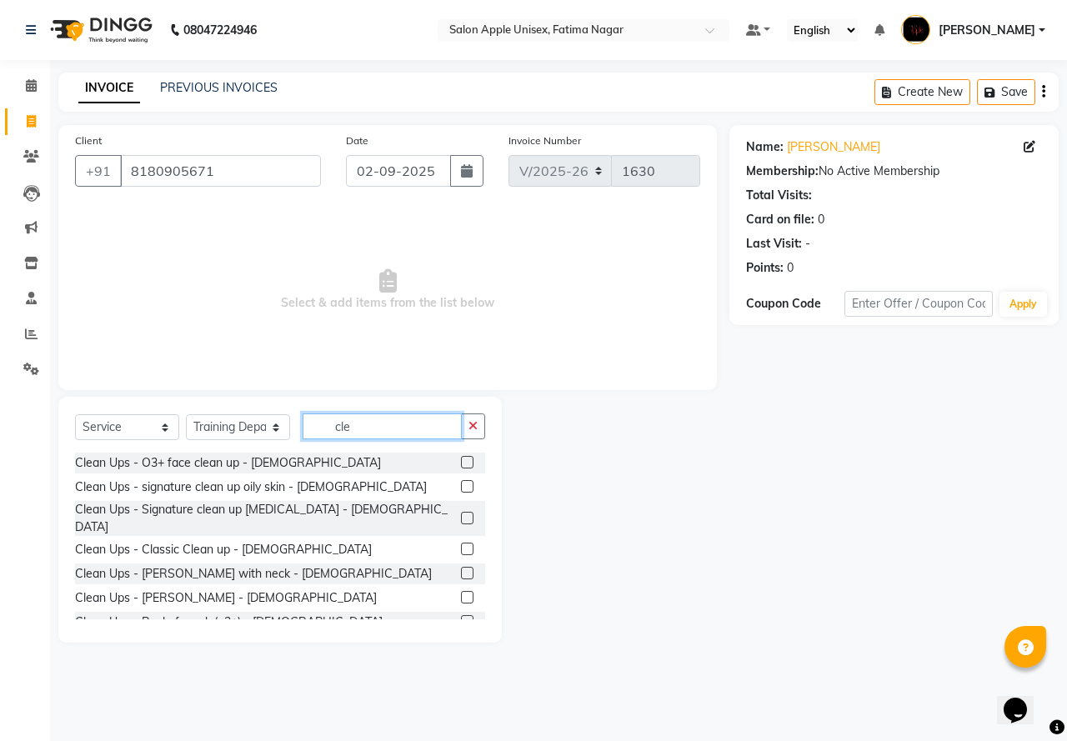
type input "cle"
click at [461, 464] on label at bounding box center [467, 462] width 13 height 13
click at [461, 464] on input "checkbox" at bounding box center [466, 463] width 11 height 11
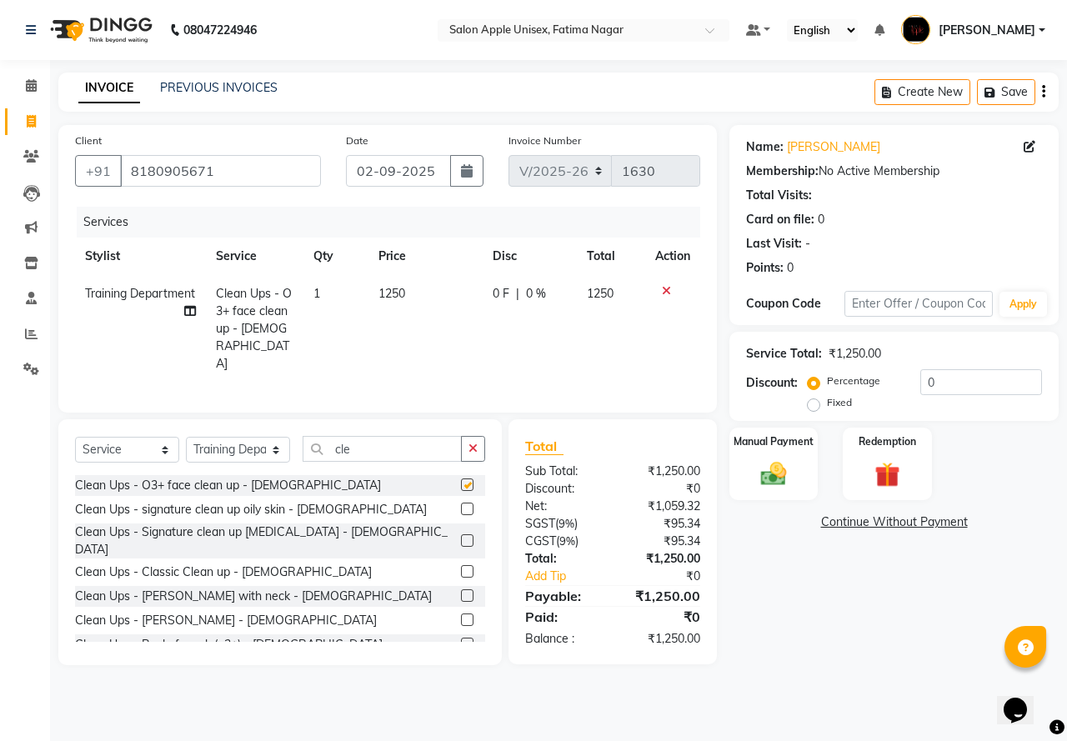
checkbox input "false"
click at [461, 503] on label at bounding box center [467, 509] width 13 height 13
click at [461, 504] on input "checkbox" at bounding box center [466, 509] width 11 height 11
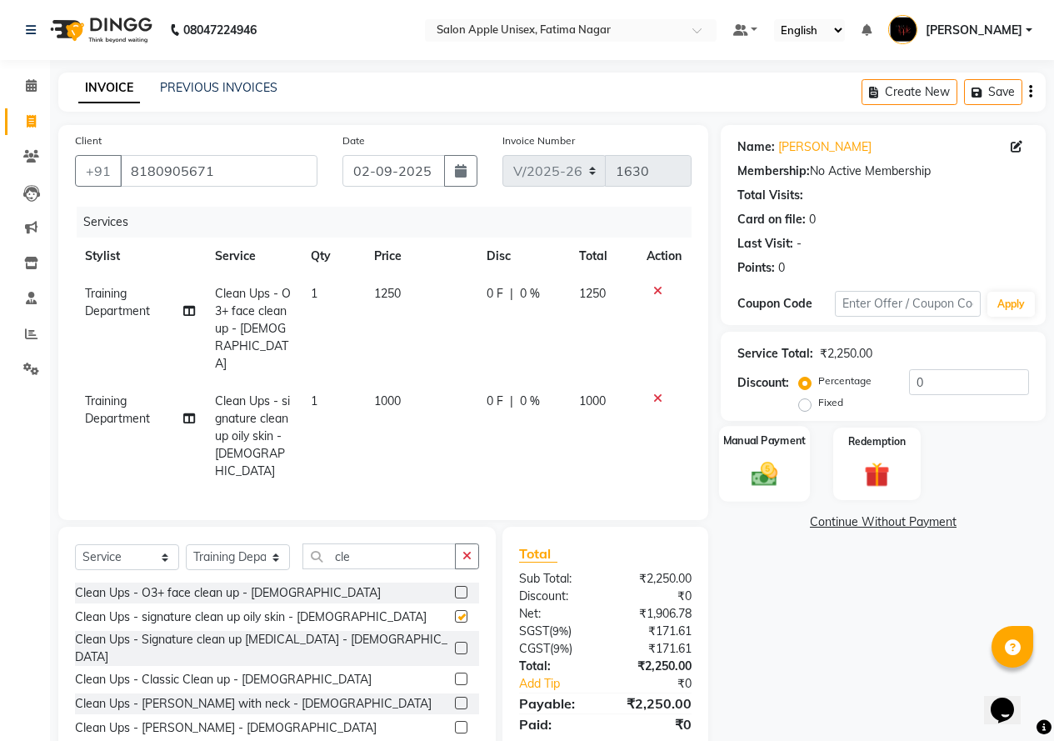
checkbox input "false"
drag, startPoint x: 751, startPoint y: 470, endPoint x: 760, endPoint y: 476, distance: 10.9
click at [751, 469] on img at bounding box center [765, 473] width 43 height 30
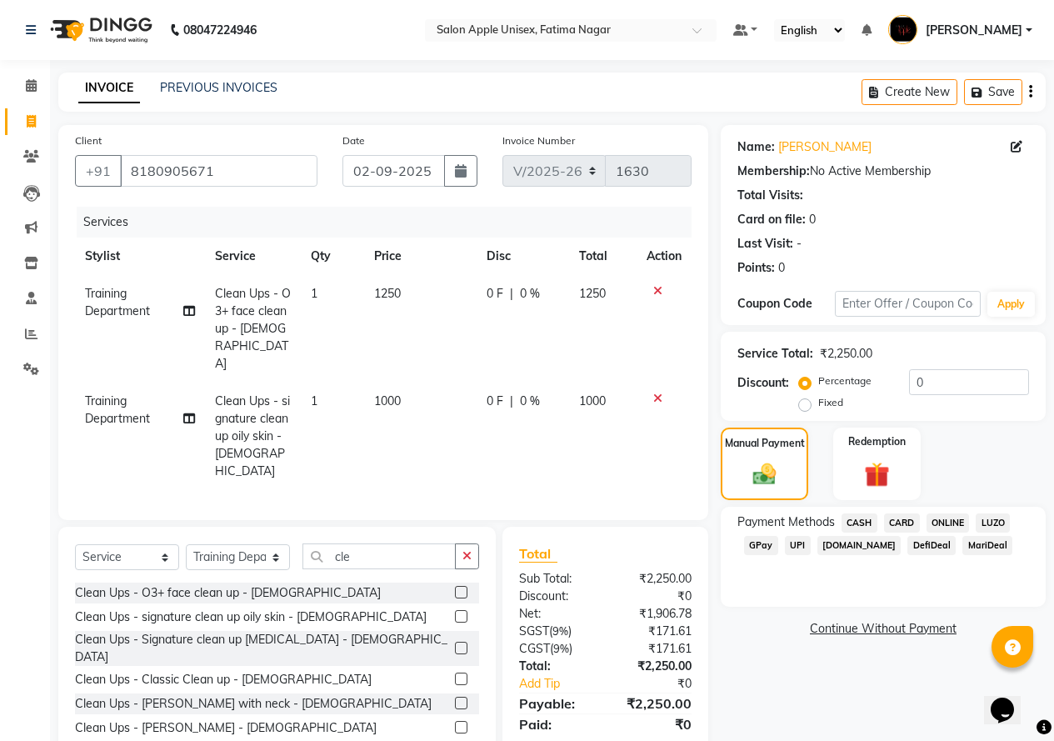
click at [852, 519] on span "CASH" at bounding box center [860, 522] width 36 height 19
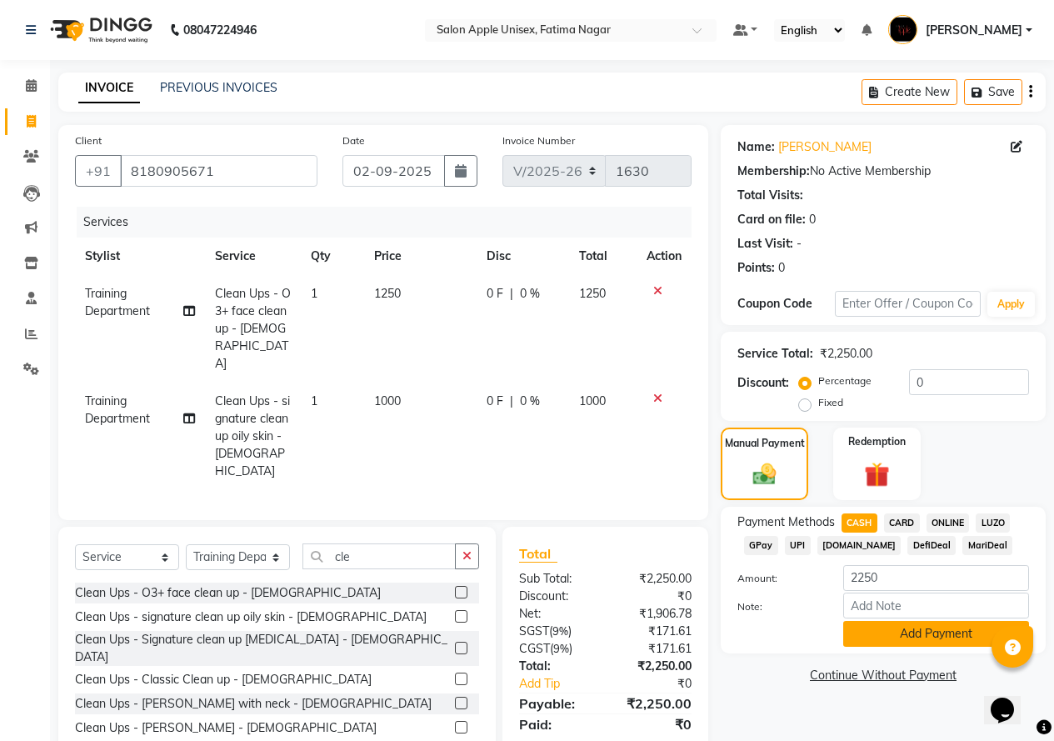
click at [859, 639] on button "Add Payment" at bounding box center [937, 634] width 186 height 26
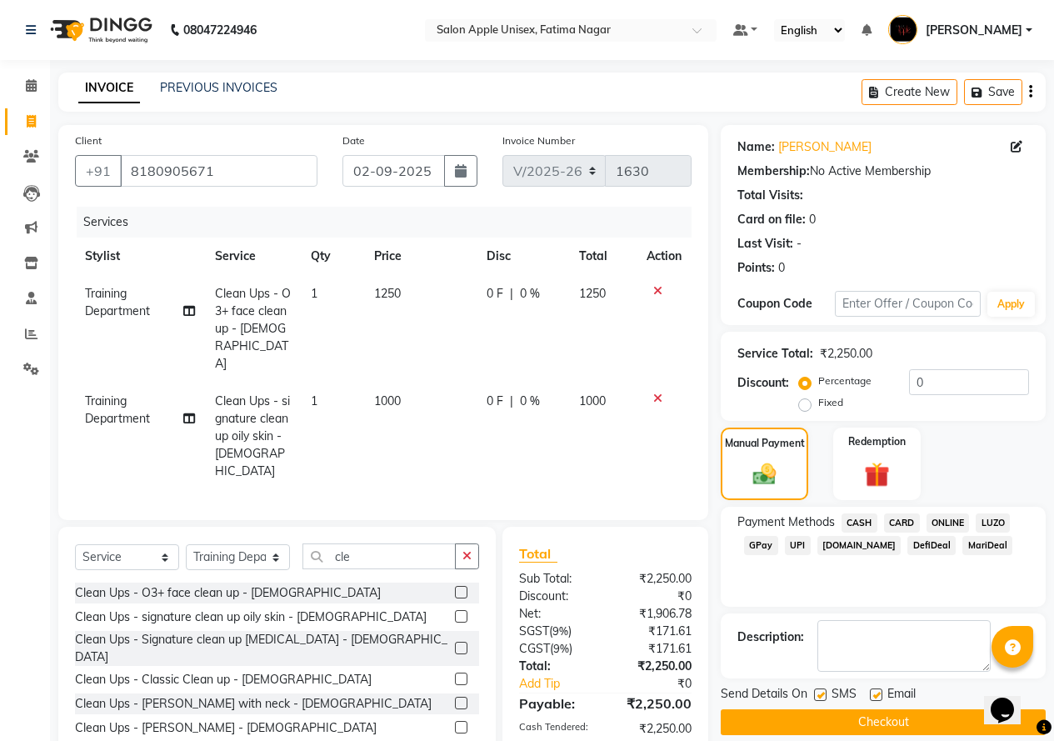
click at [859, 721] on button "Checkout" at bounding box center [883, 722] width 325 height 26
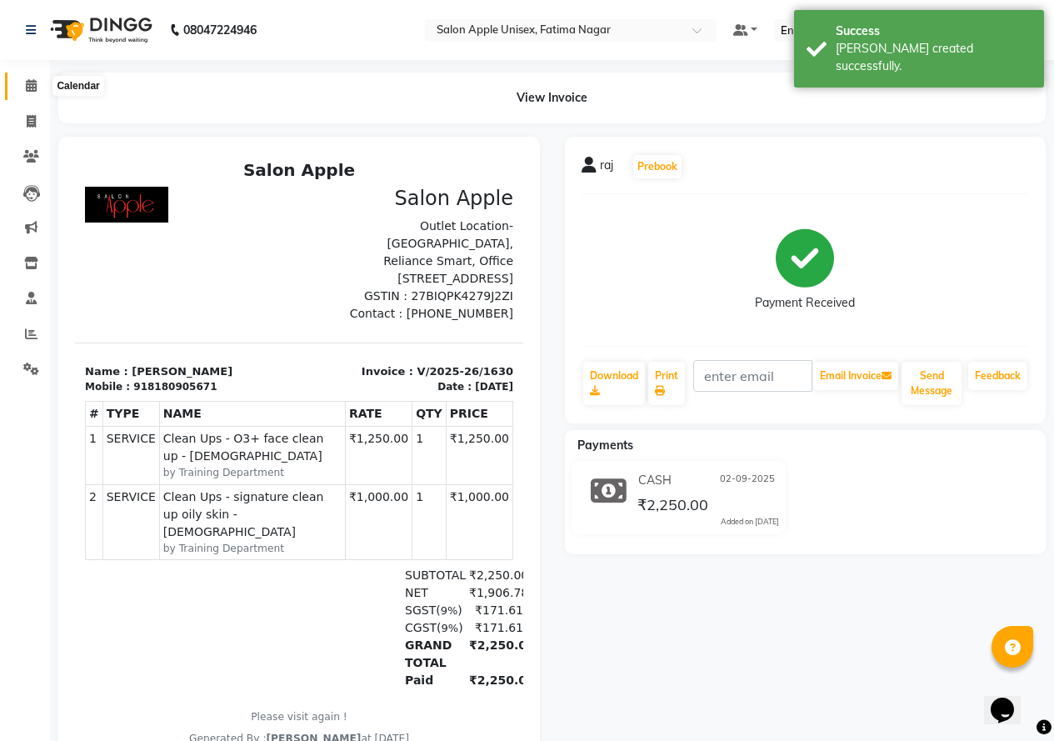
click at [18, 88] on span at bounding box center [31, 86] width 29 height 19
